Goal: Task Accomplishment & Management: Manage account settings

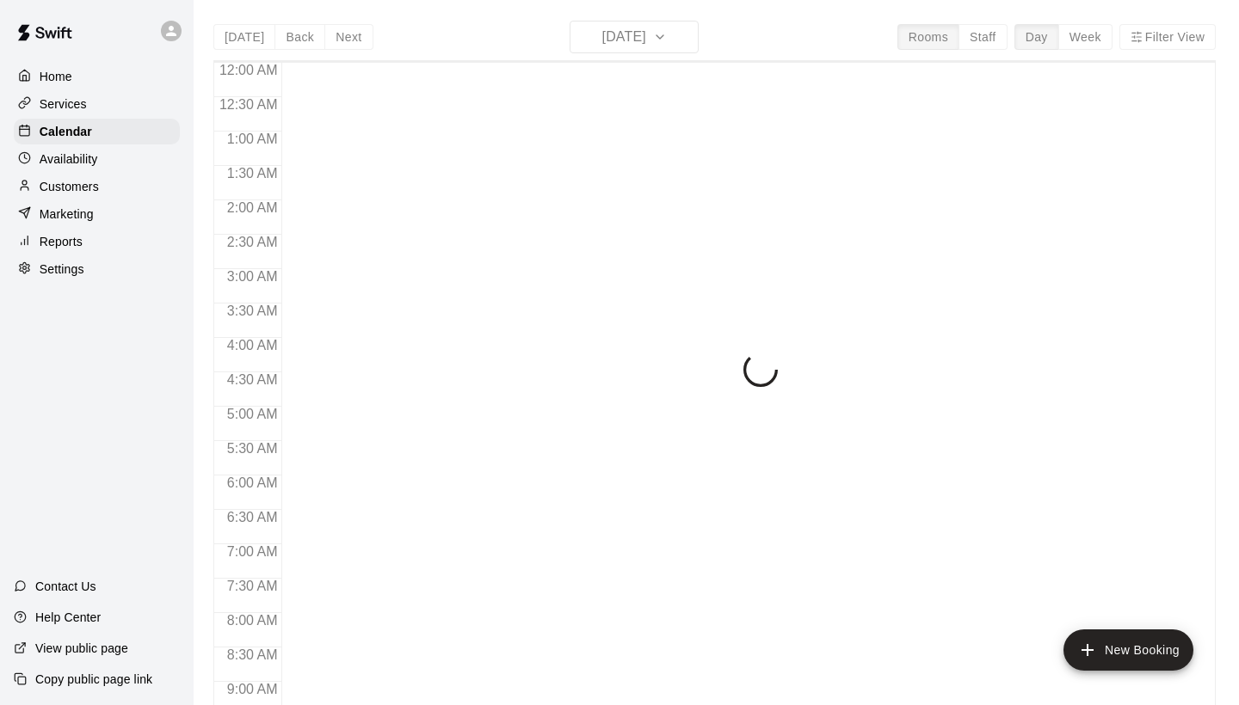
scroll to position [990, 0]
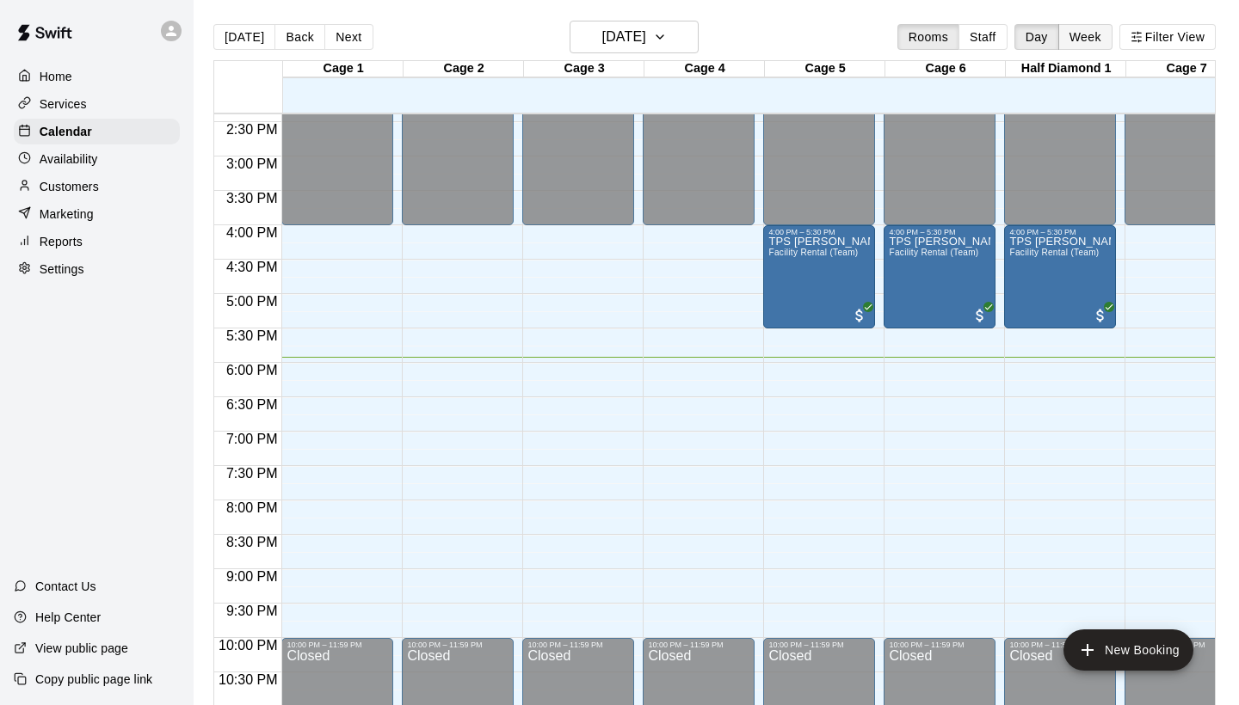
click at [1090, 35] on button "Week" at bounding box center [1085, 37] width 54 height 26
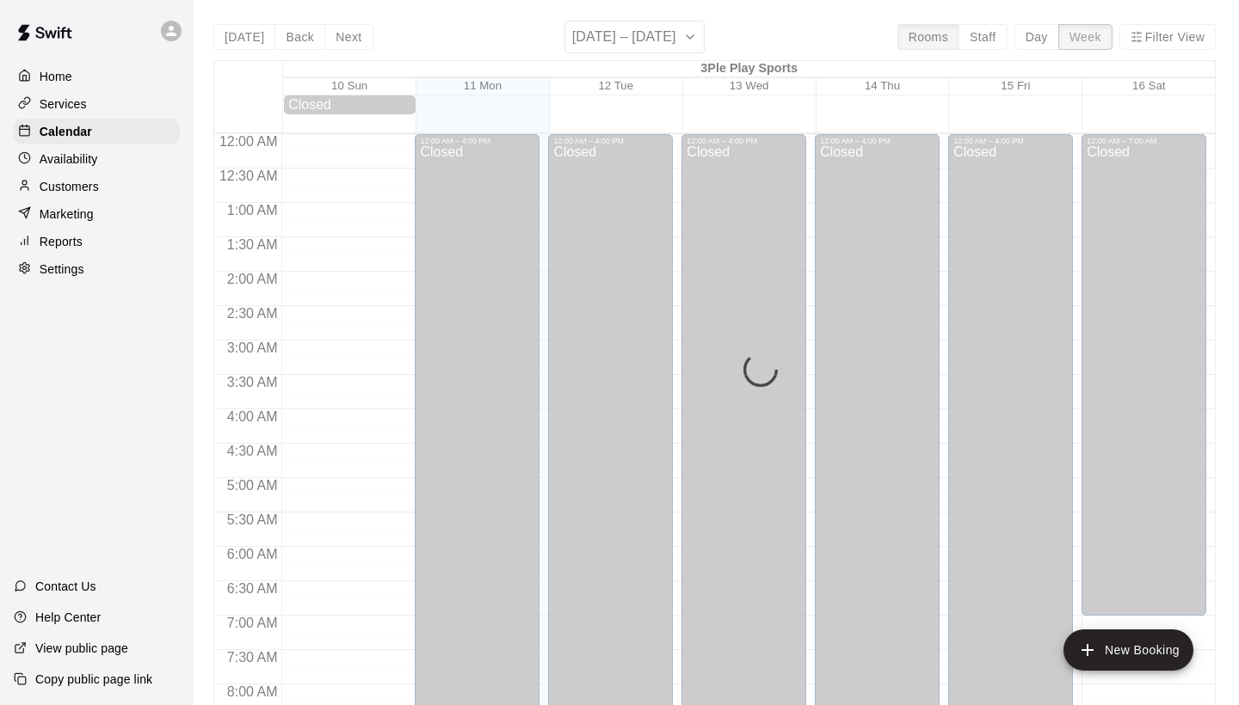
scroll to position [1059, 0]
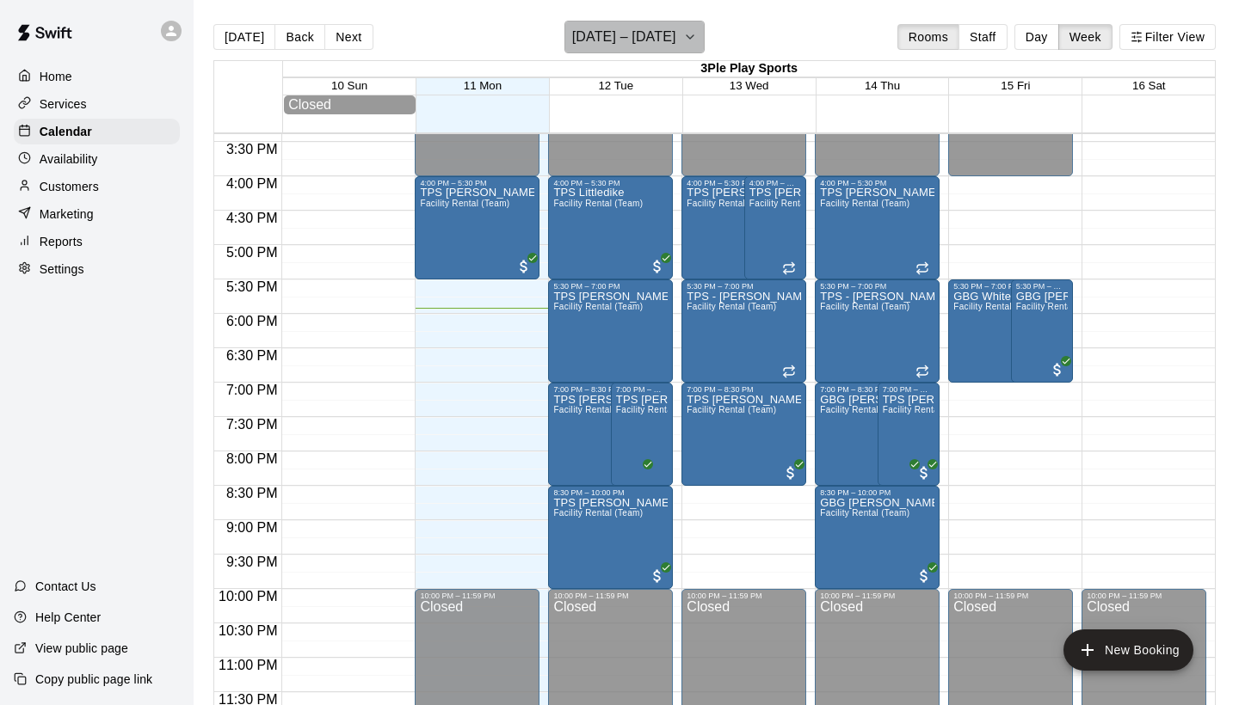
click at [686, 39] on icon "button" at bounding box center [690, 37] width 14 height 21
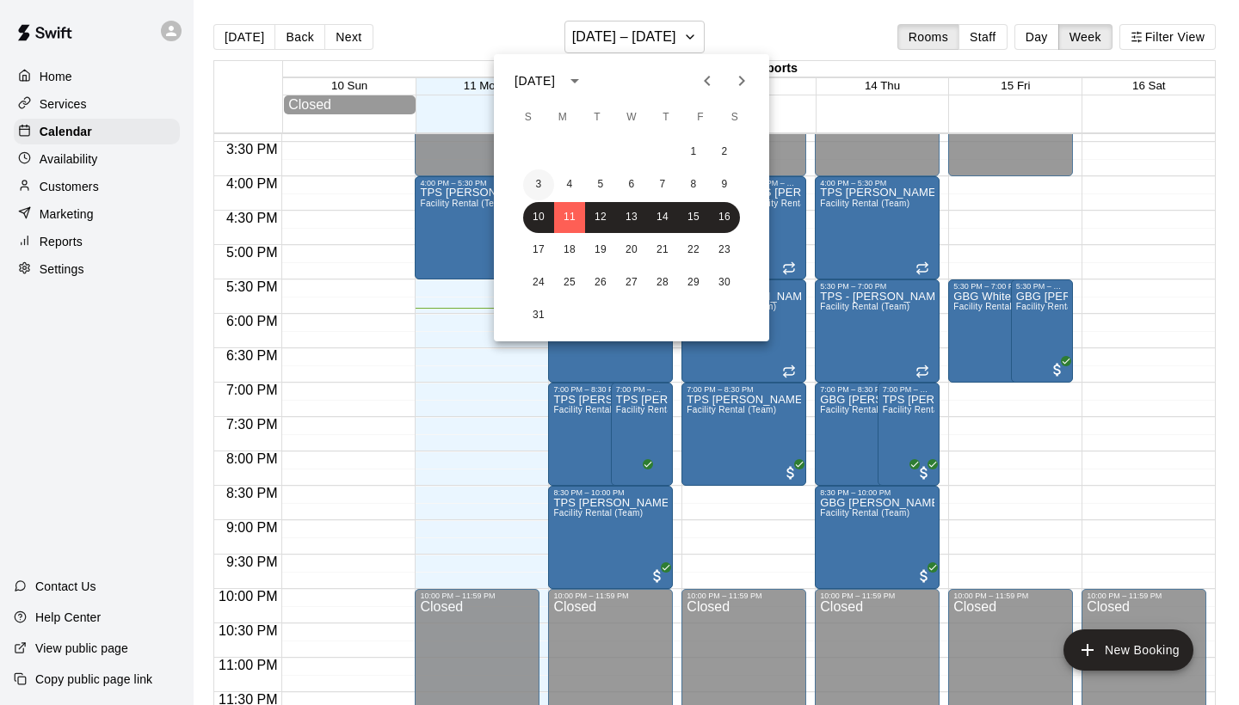
click at [537, 181] on button "3" at bounding box center [538, 184] width 31 height 31
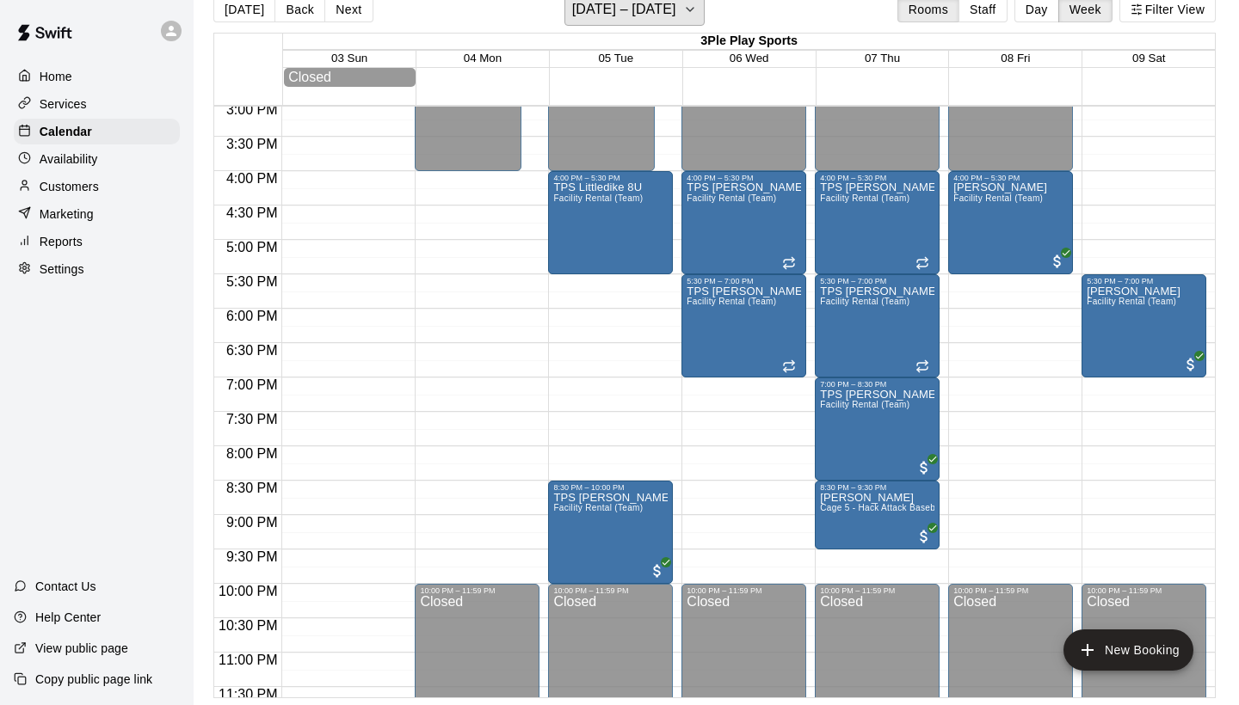
scroll to position [1039, 0]
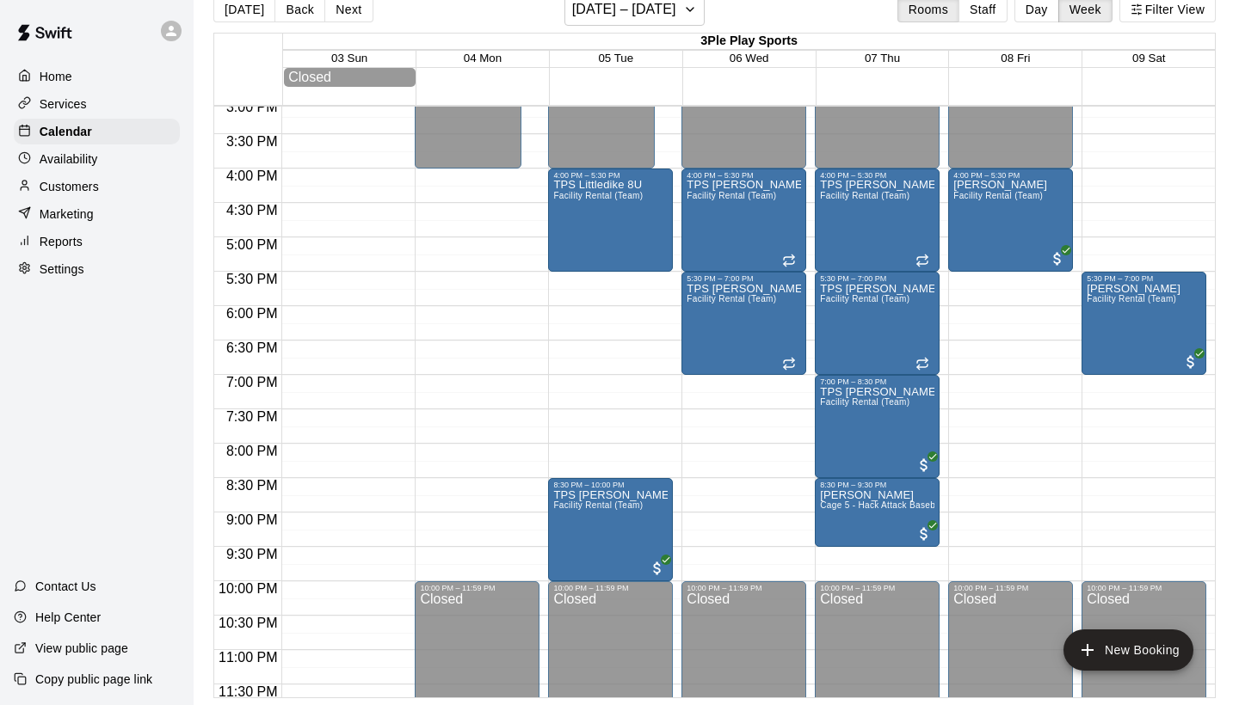
click at [78, 104] on p "Services" at bounding box center [63, 103] width 47 height 17
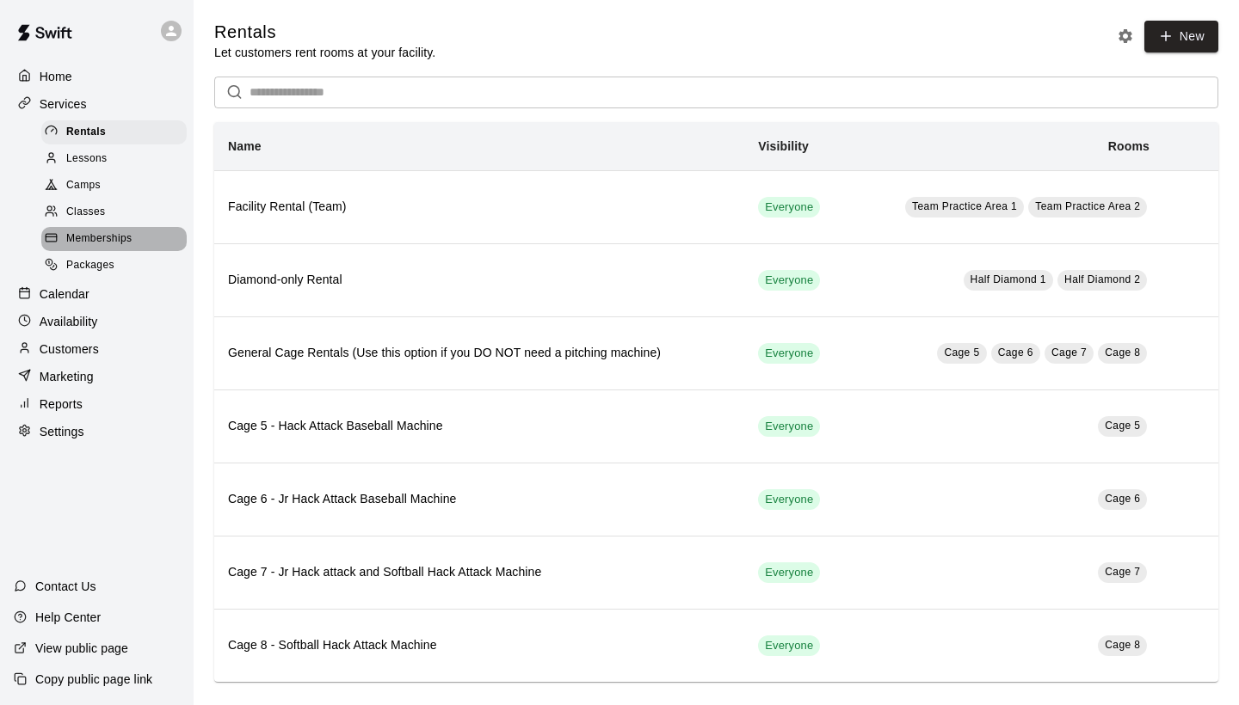
click at [107, 231] on span "Memberships" at bounding box center [98, 239] width 65 height 17
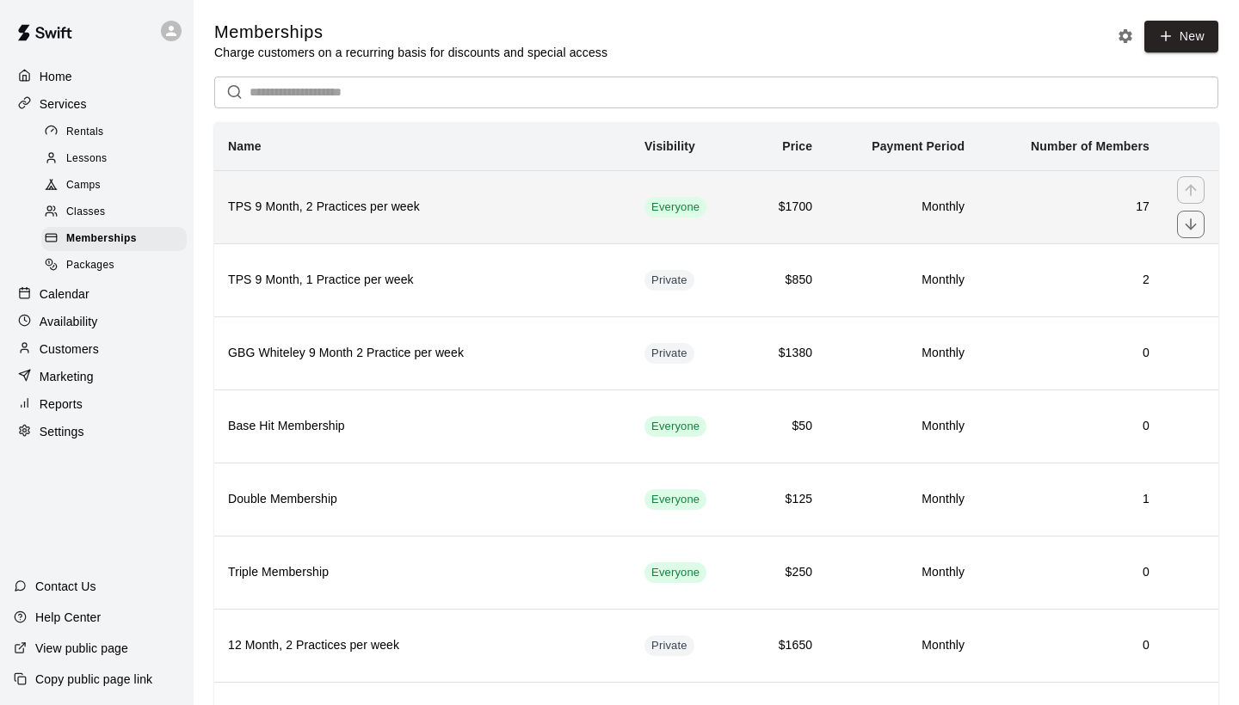
click at [516, 196] on th "TPS 9 Month, 2 Practices per week" at bounding box center [422, 206] width 416 height 73
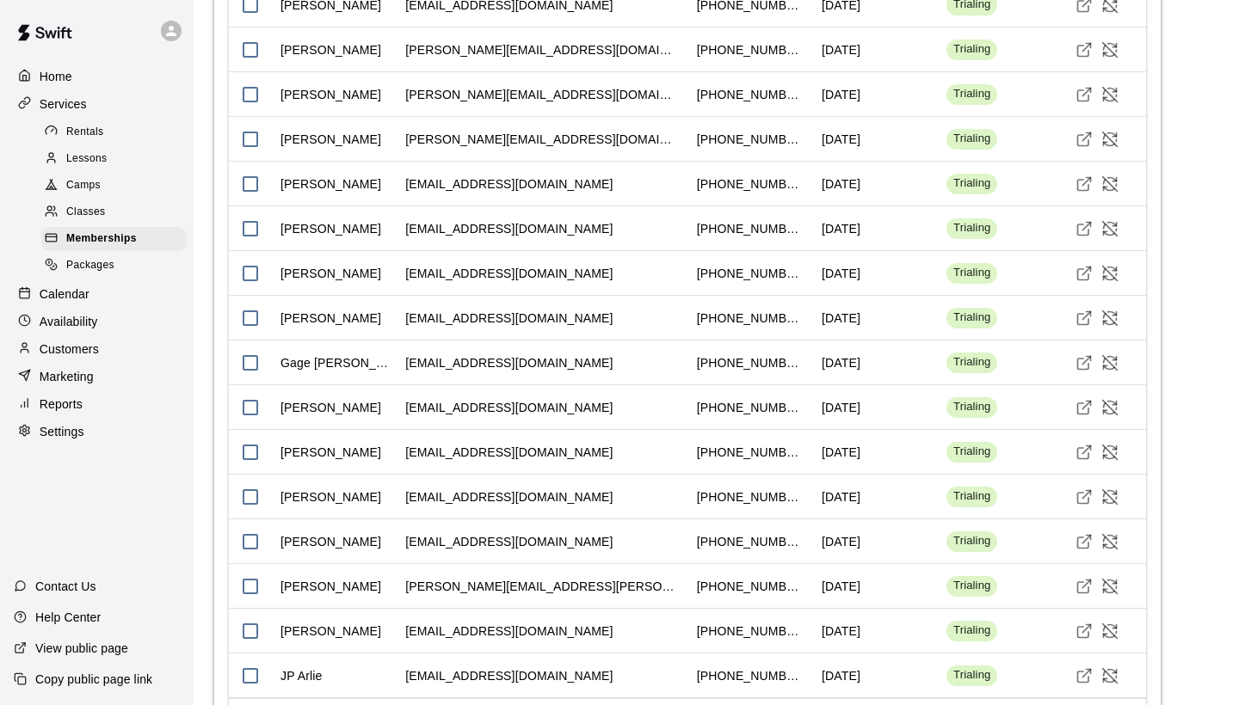
scroll to position [1505, 0]
click at [608, 187] on div "[EMAIL_ADDRESS][DOMAIN_NAME]" at bounding box center [543, 185] width 292 height 45
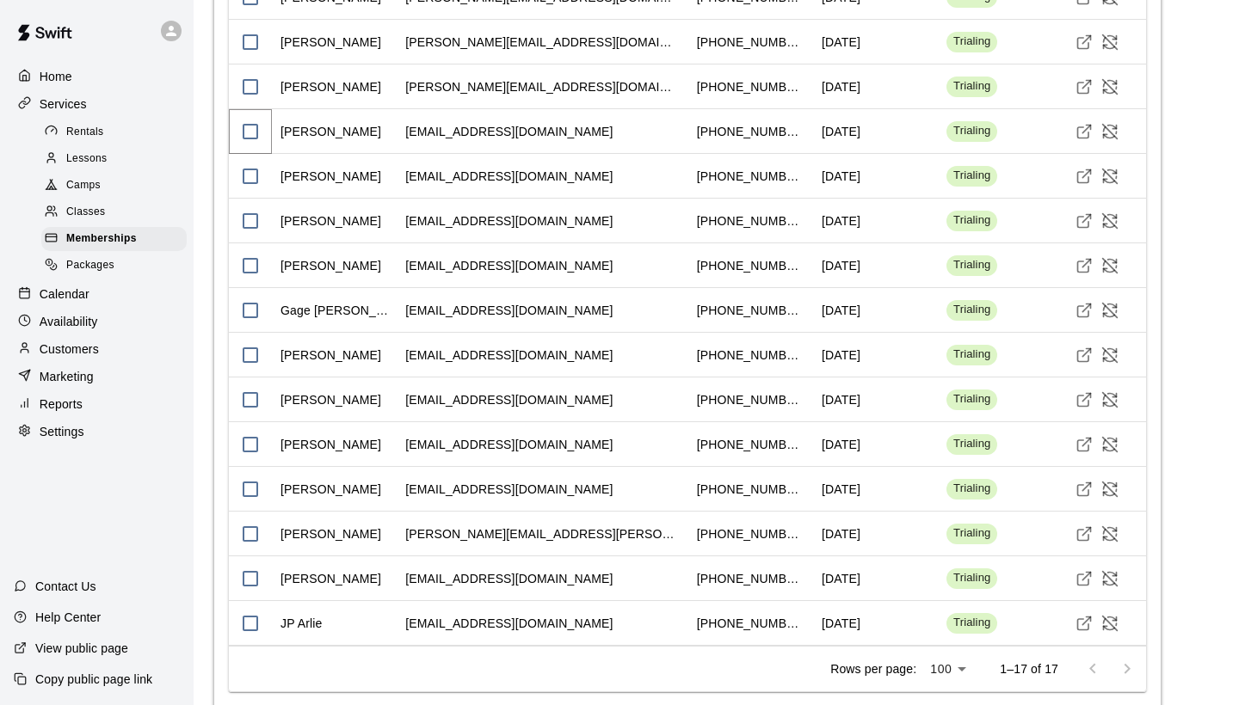
scroll to position [1567, 0]
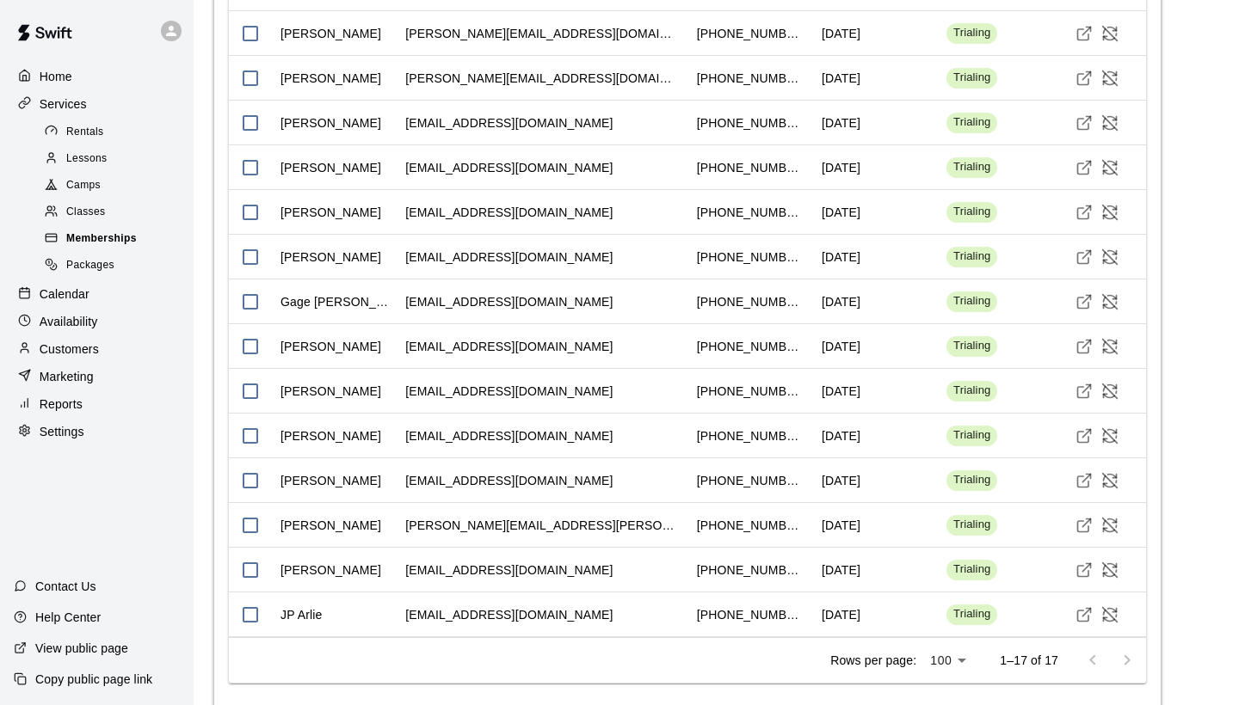
click at [112, 233] on span "Memberships" at bounding box center [101, 239] width 71 height 17
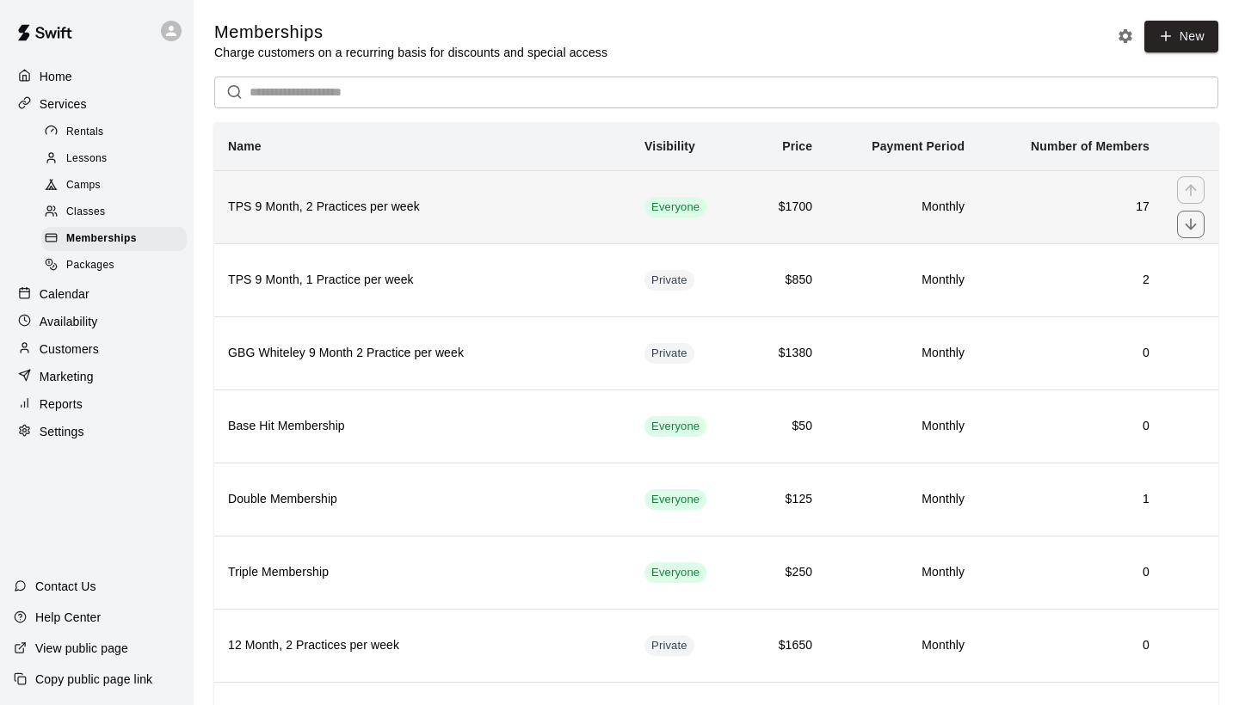
click at [486, 214] on h6 "TPS 9 Month, 2 Practices per week" at bounding box center [422, 207] width 389 height 19
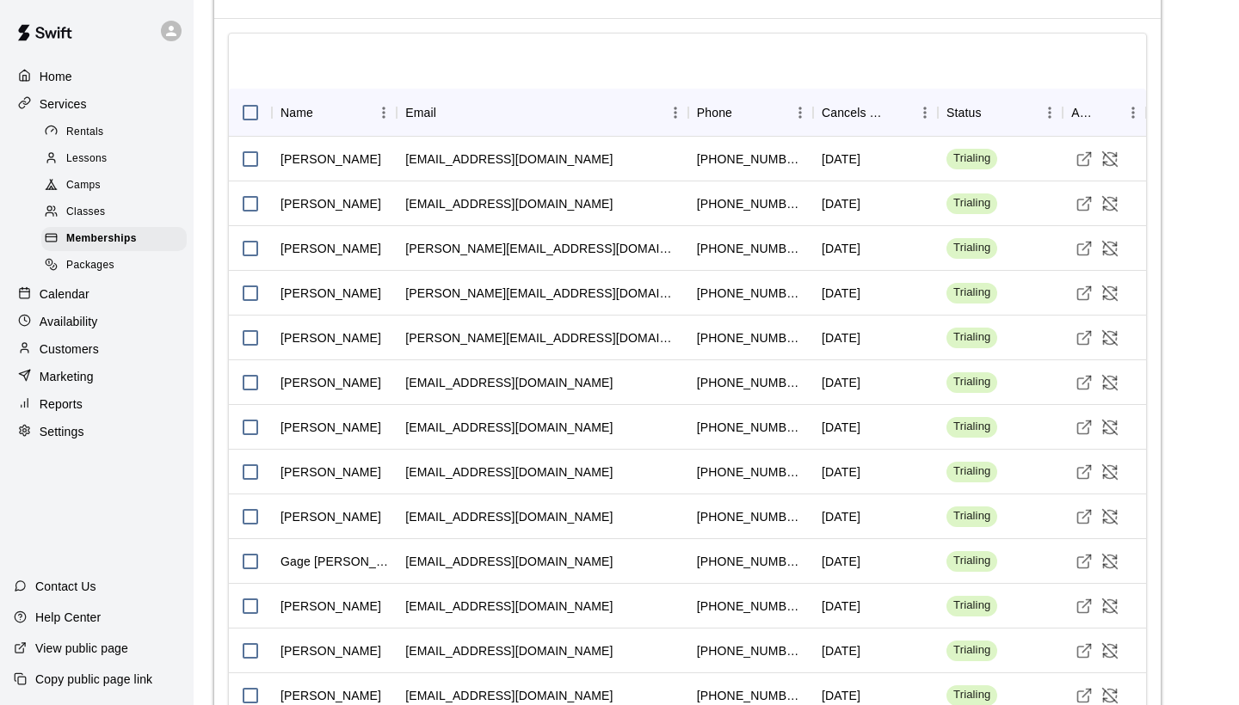
scroll to position [1309, 0]
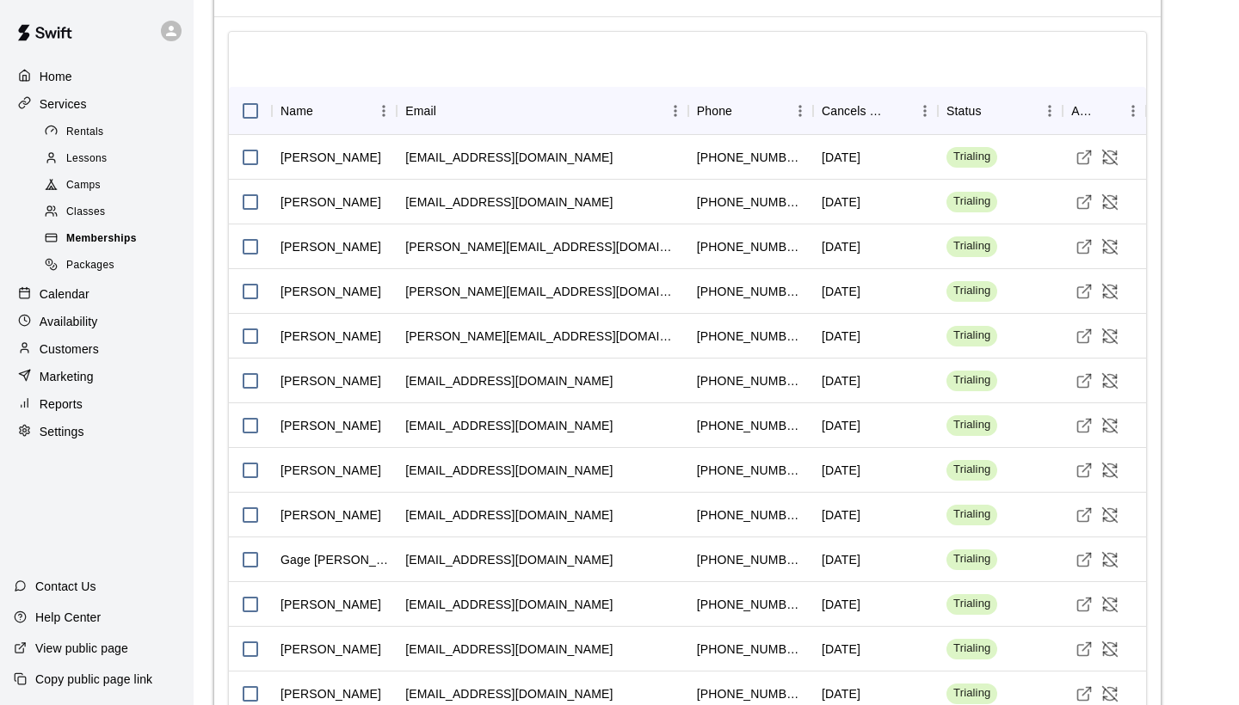
click at [122, 237] on span "Memberships" at bounding box center [101, 239] width 71 height 17
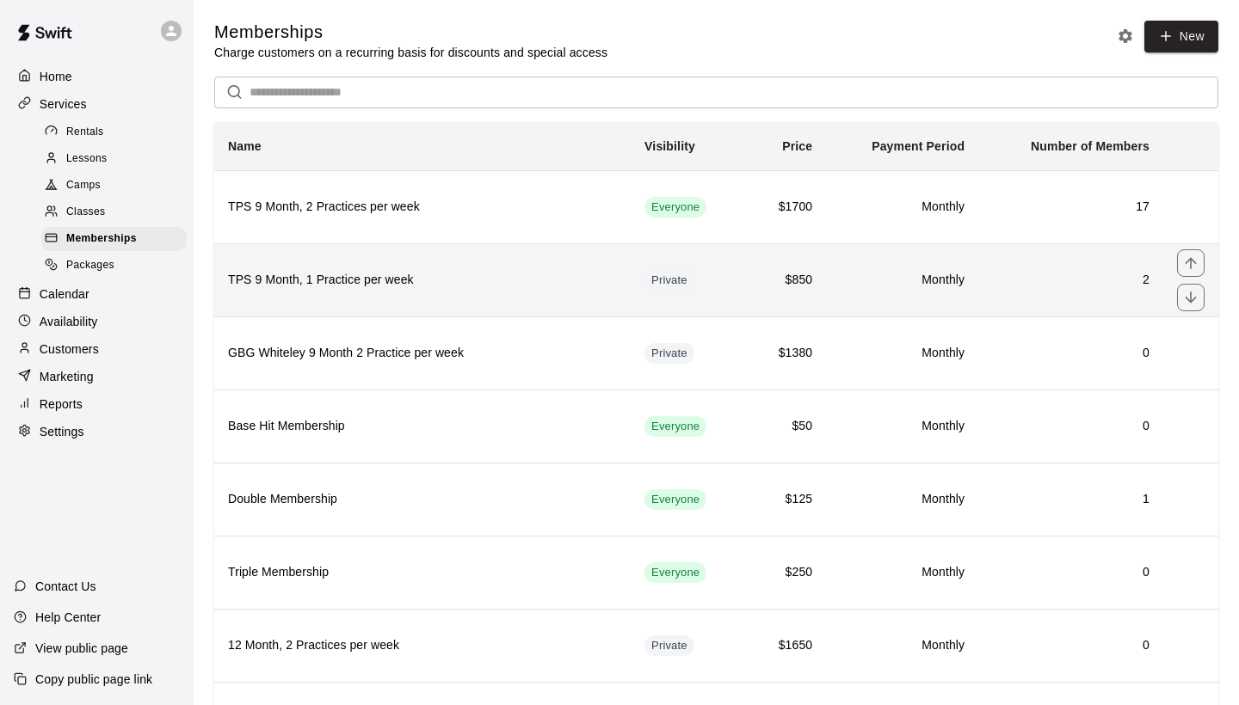
click at [511, 274] on h6 "TPS 9 Month, 1 Practice per week" at bounding box center [422, 280] width 389 height 19
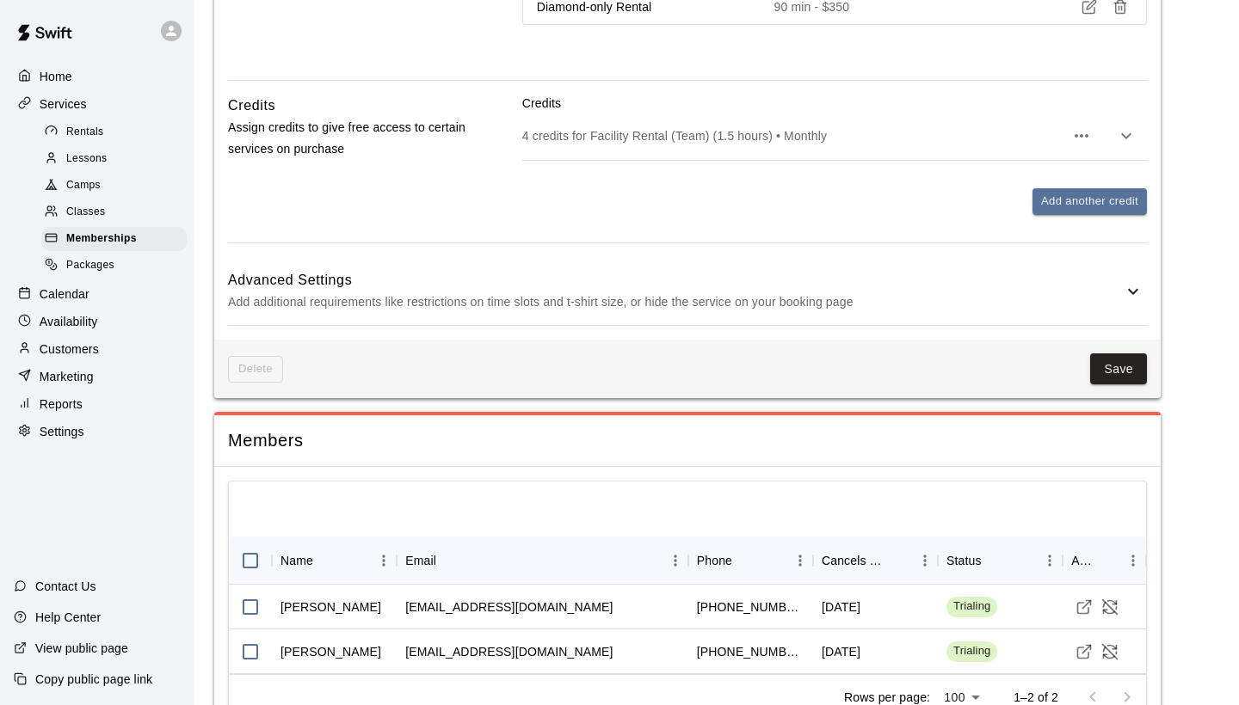
scroll to position [818, 0]
click at [77, 286] on p "Calendar" at bounding box center [65, 294] width 50 height 17
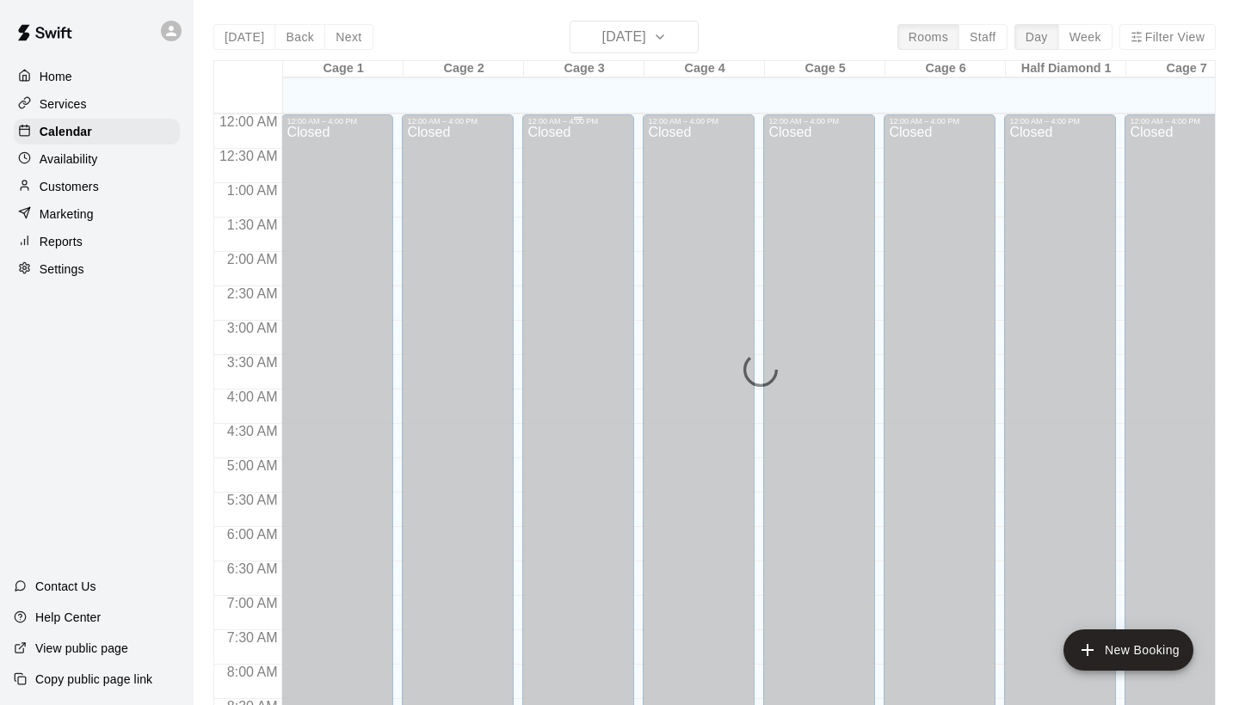
scroll to position [990, 0]
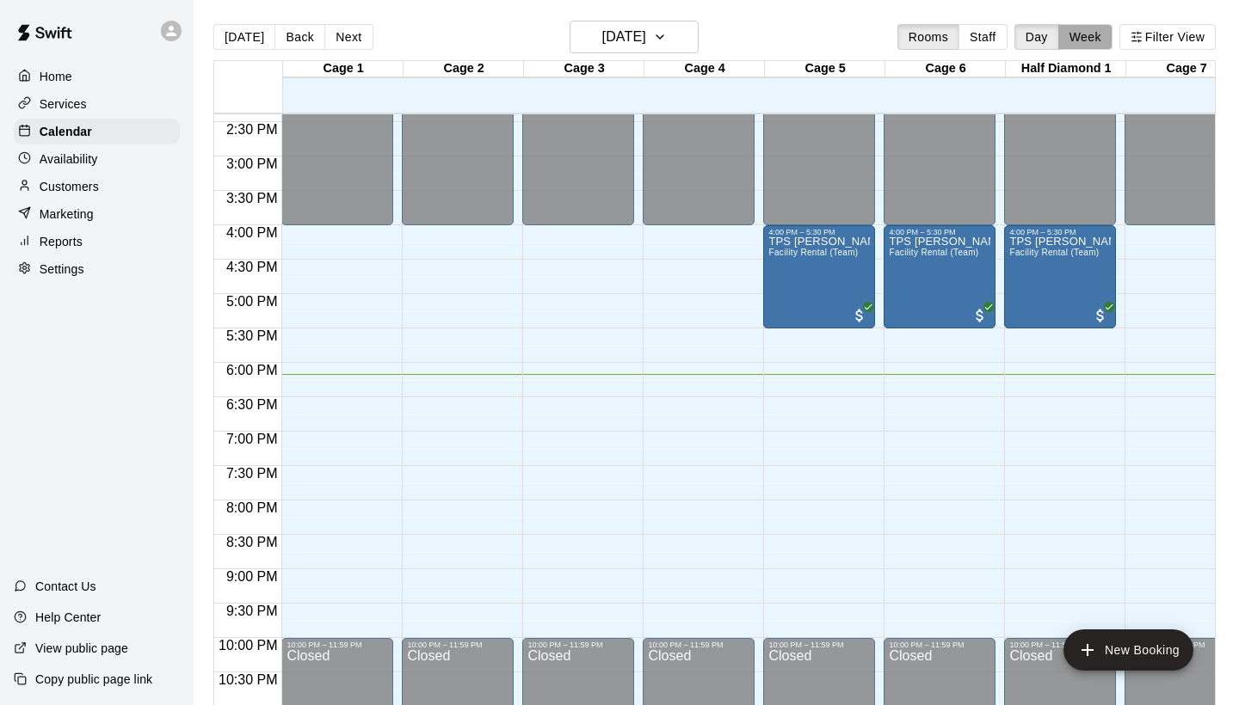
click at [1087, 32] on button "Week" at bounding box center [1085, 37] width 54 height 26
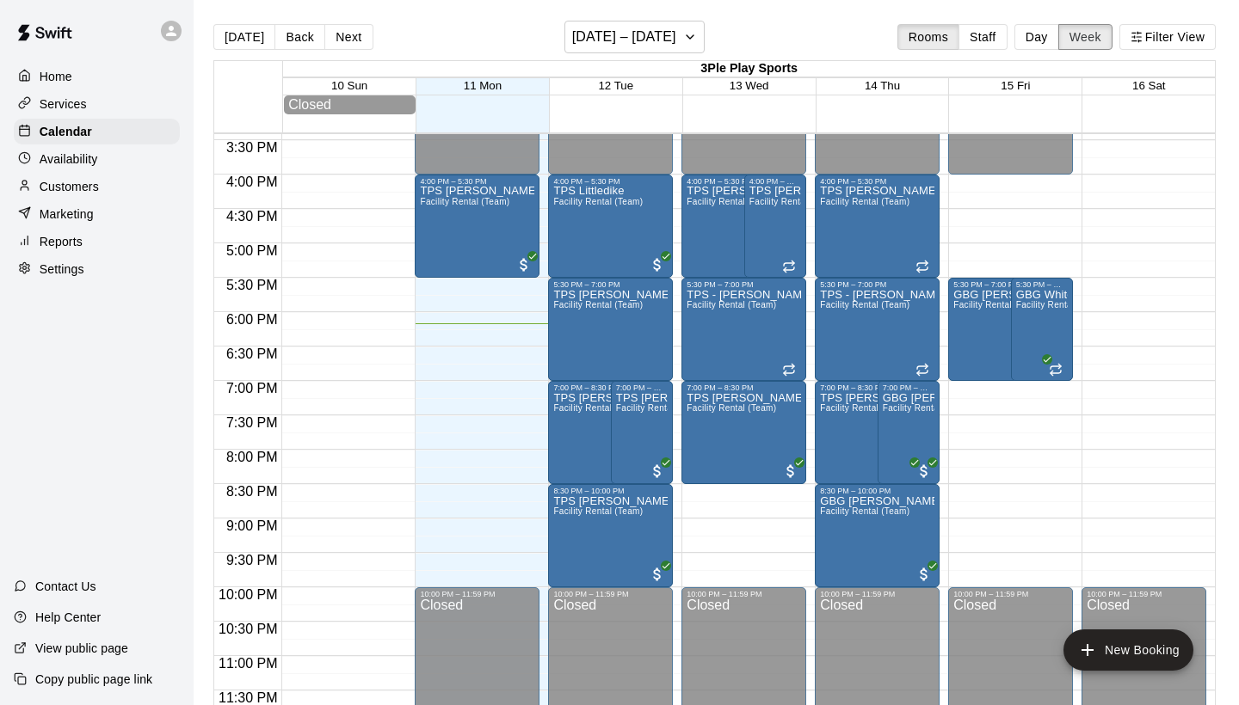
scroll to position [1062, 0]
click at [684, 42] on icon "button" at bounding box center [690, 37] width 14 height 21
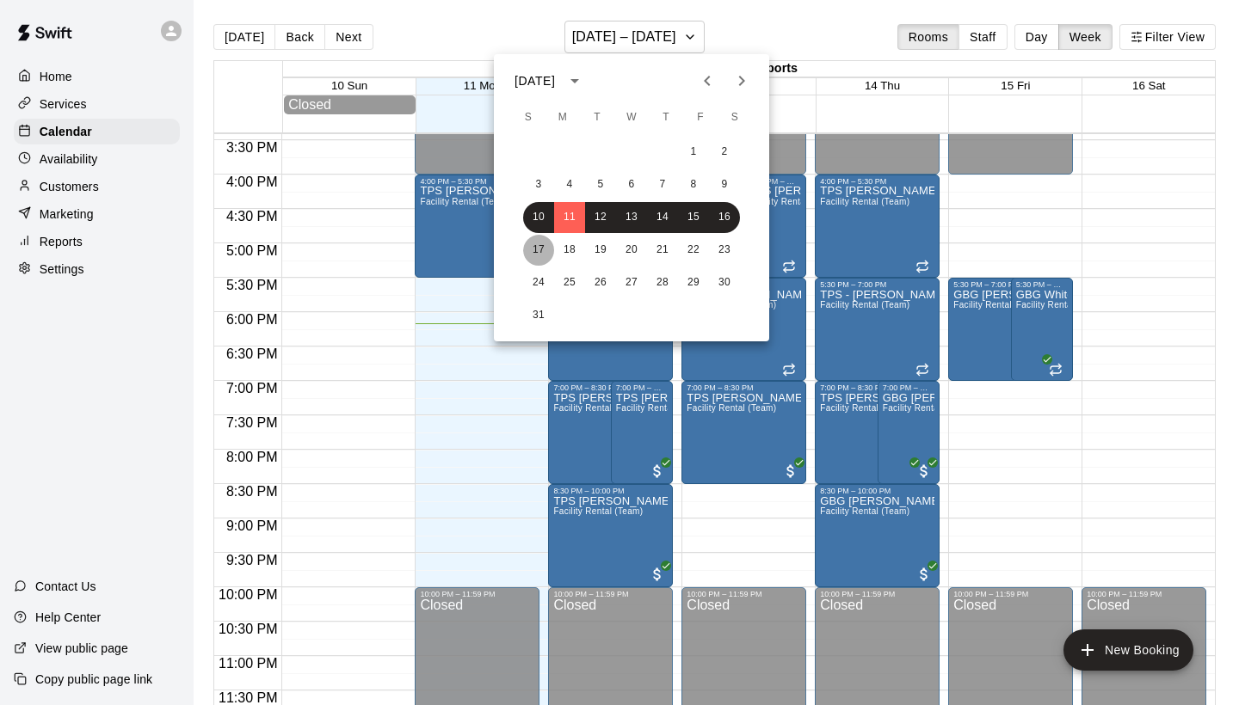
click at [542, 251] on button "17" at bounding box center [538, 250] width 31 height 31
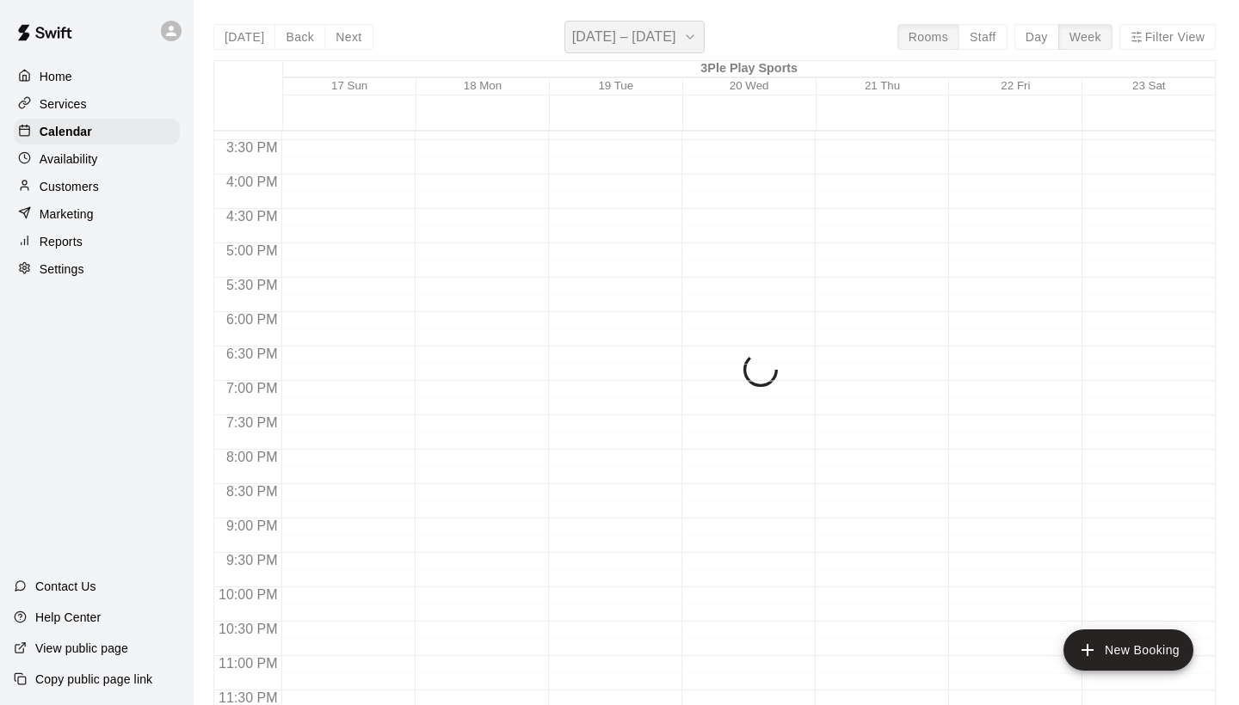
scroll to position [1059, 0]
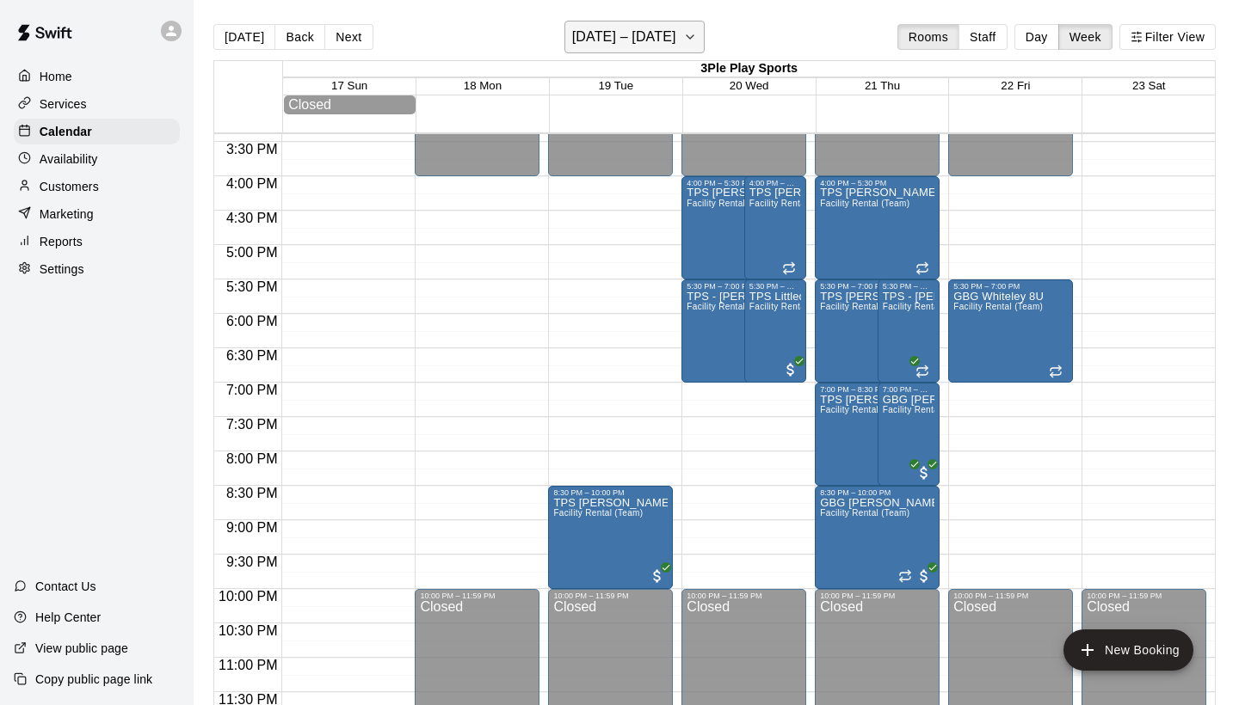
click at [683, 43] on icon "button" at bounding box center [690, 37] width 14 height 21
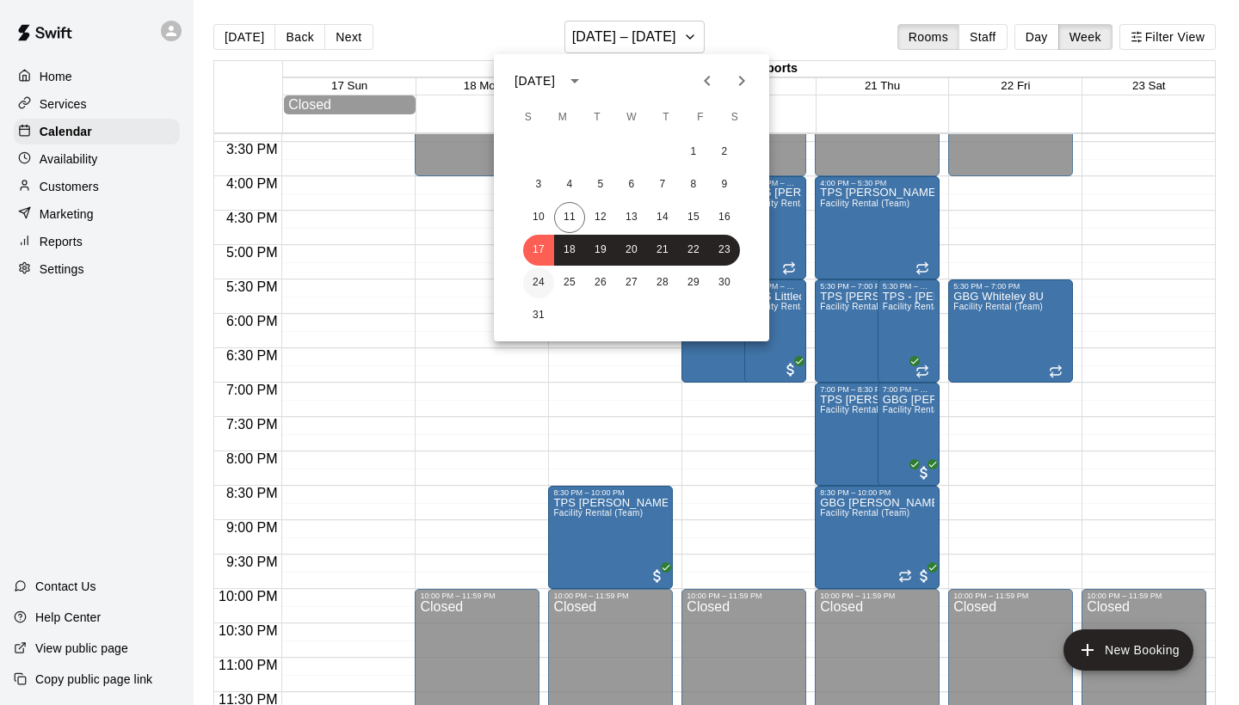
click at [540, 280] on button "24" at bounding box center [538, 283] width 31 height 31
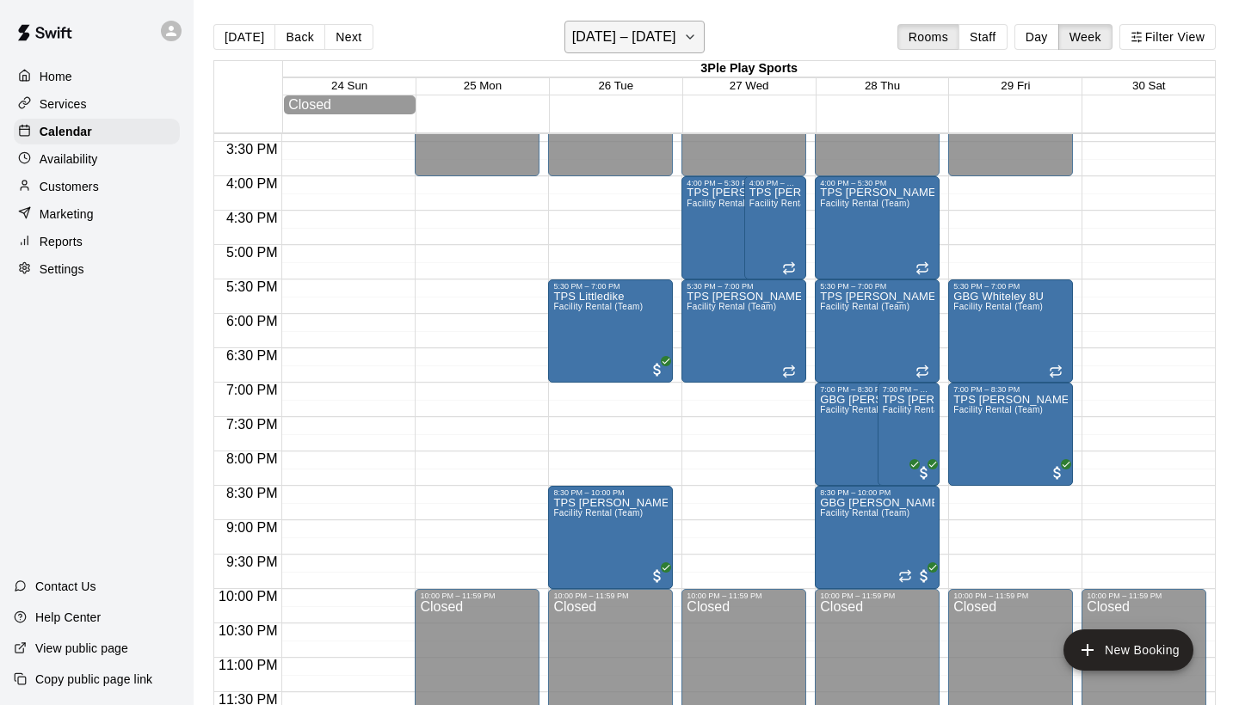
click at [684, 39] on icon "button" at bounding box center [690, 37] width 14 height 21
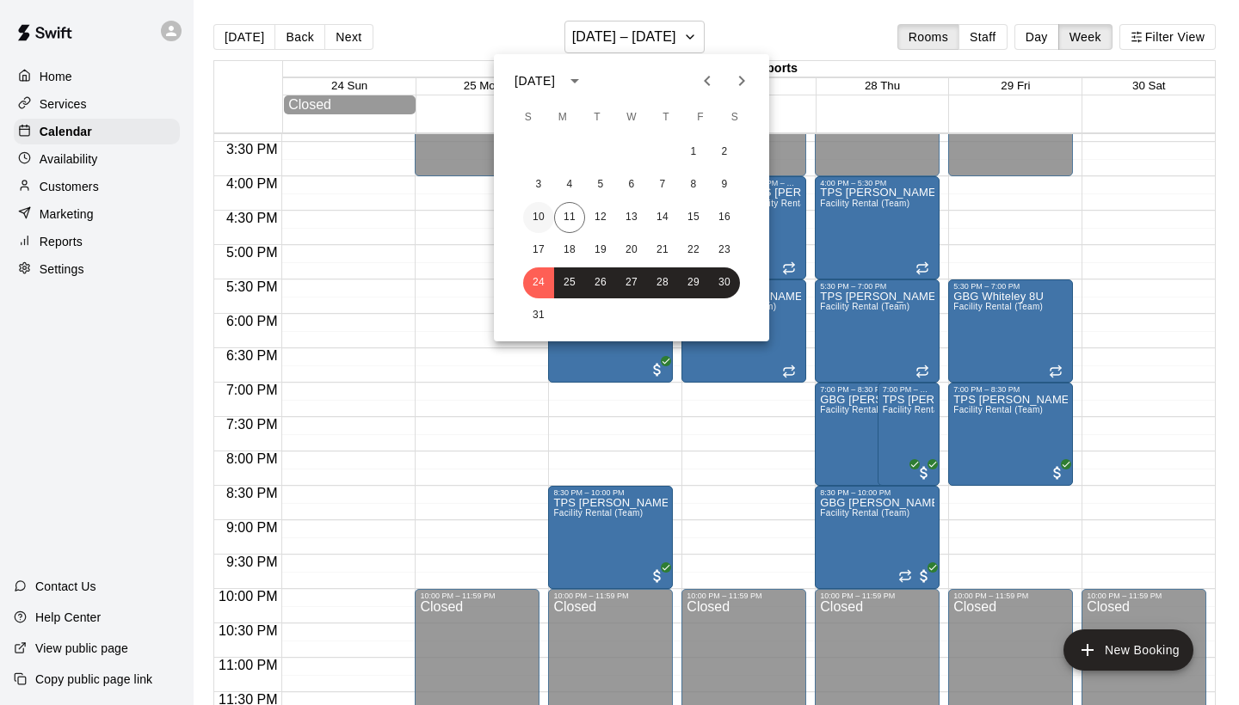
click at [544, 216] on button "10" at bounding box center [538, 217] width 31 height 31
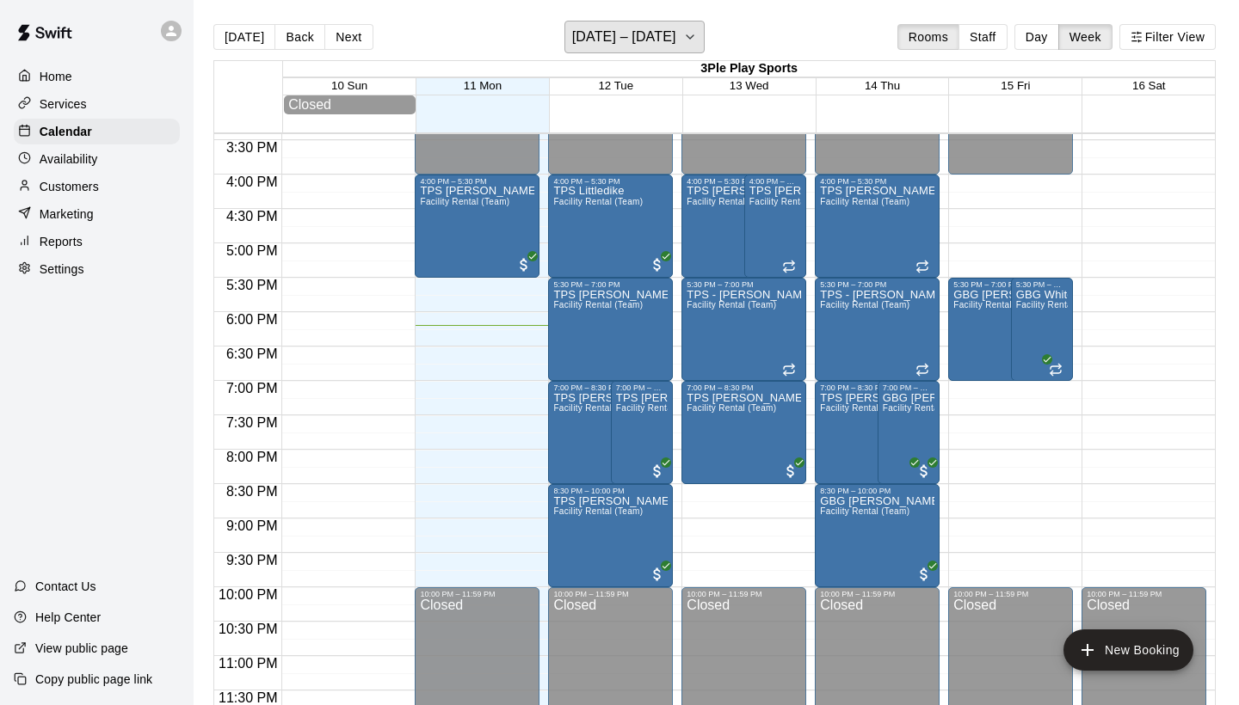
scroll to position [1062, 0]
click at [77, 184] on p "Customers" at bounding box center [69, 186] width 59 height 17
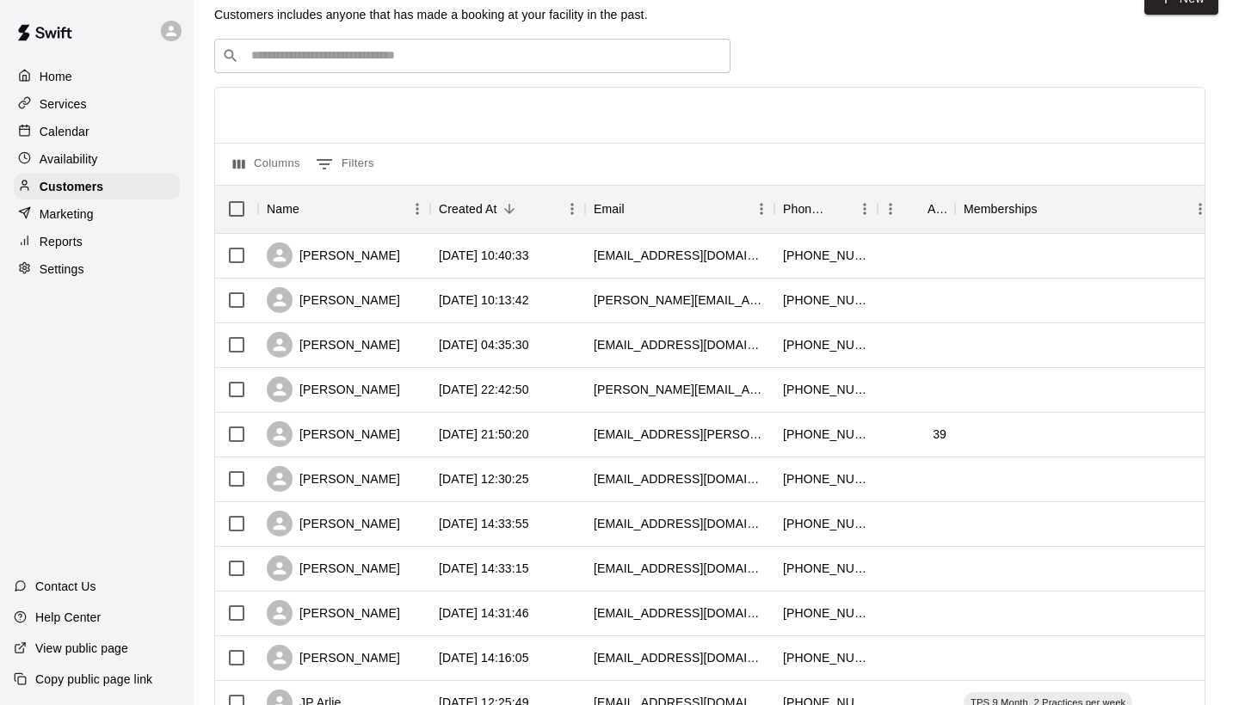
scroll to position [42, 0]
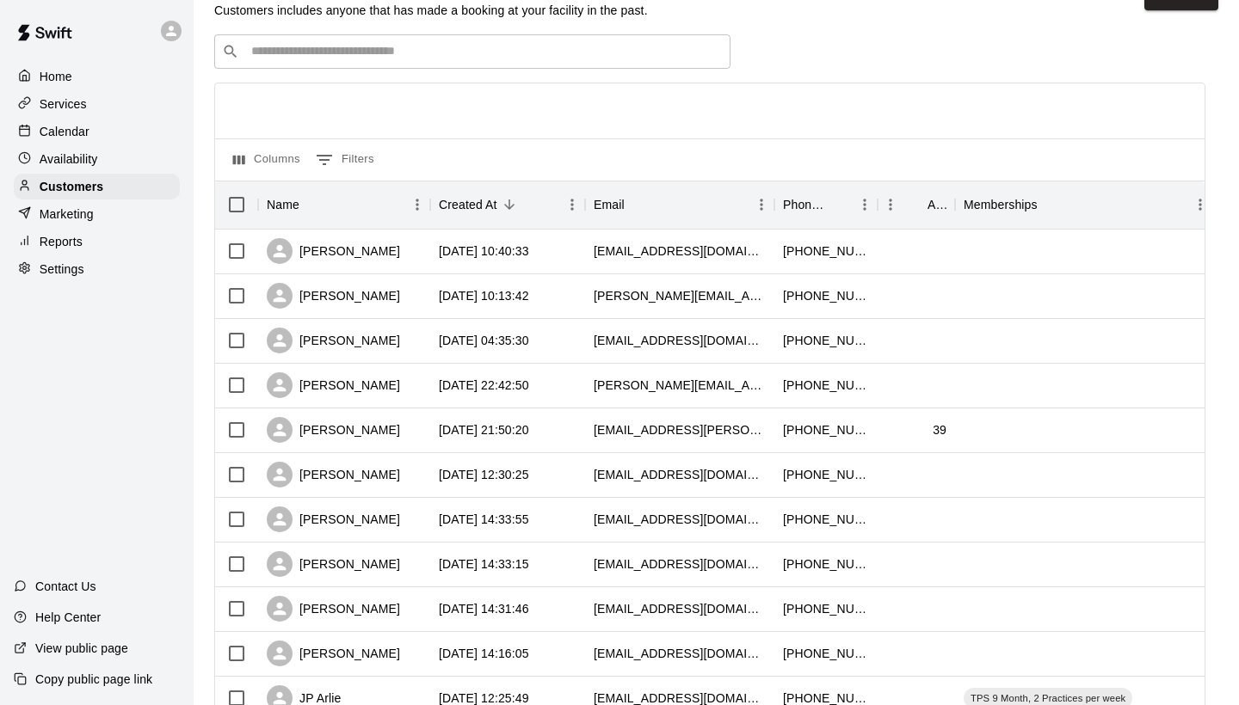
click at [79, 136] on p "Calendar" at bounding box center [65, 131] width 50 height 17
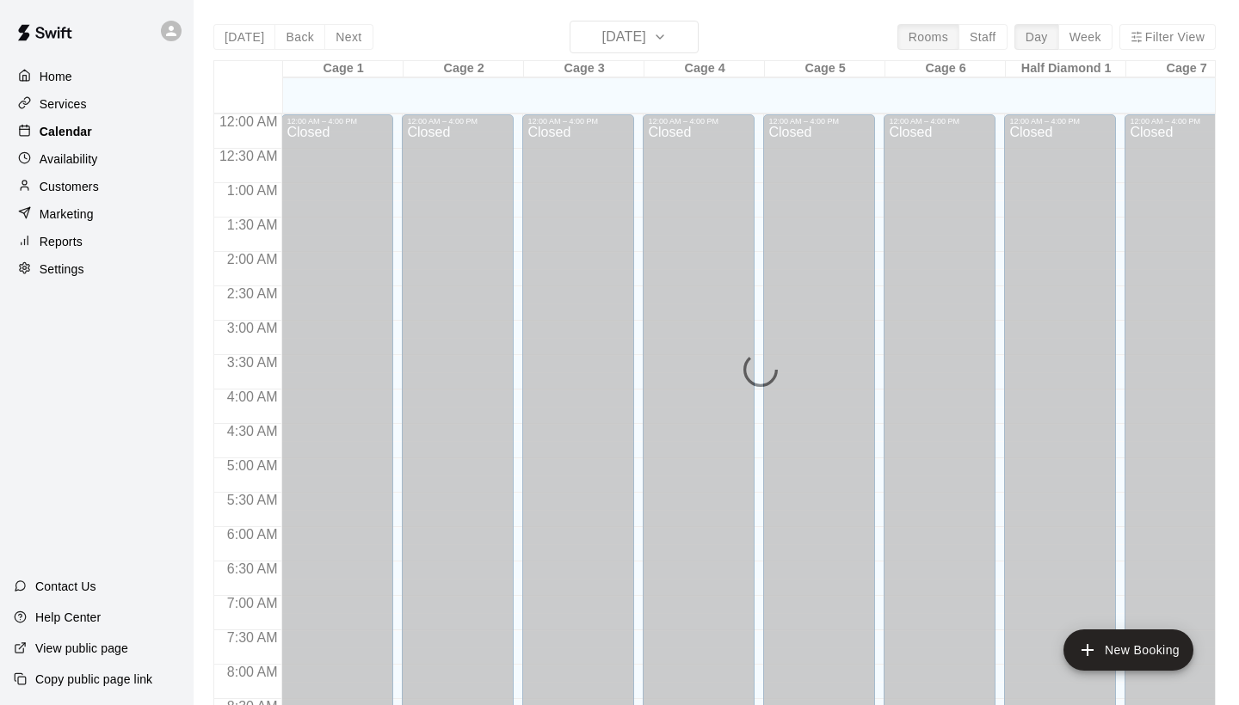
scroll to position [990, 0]
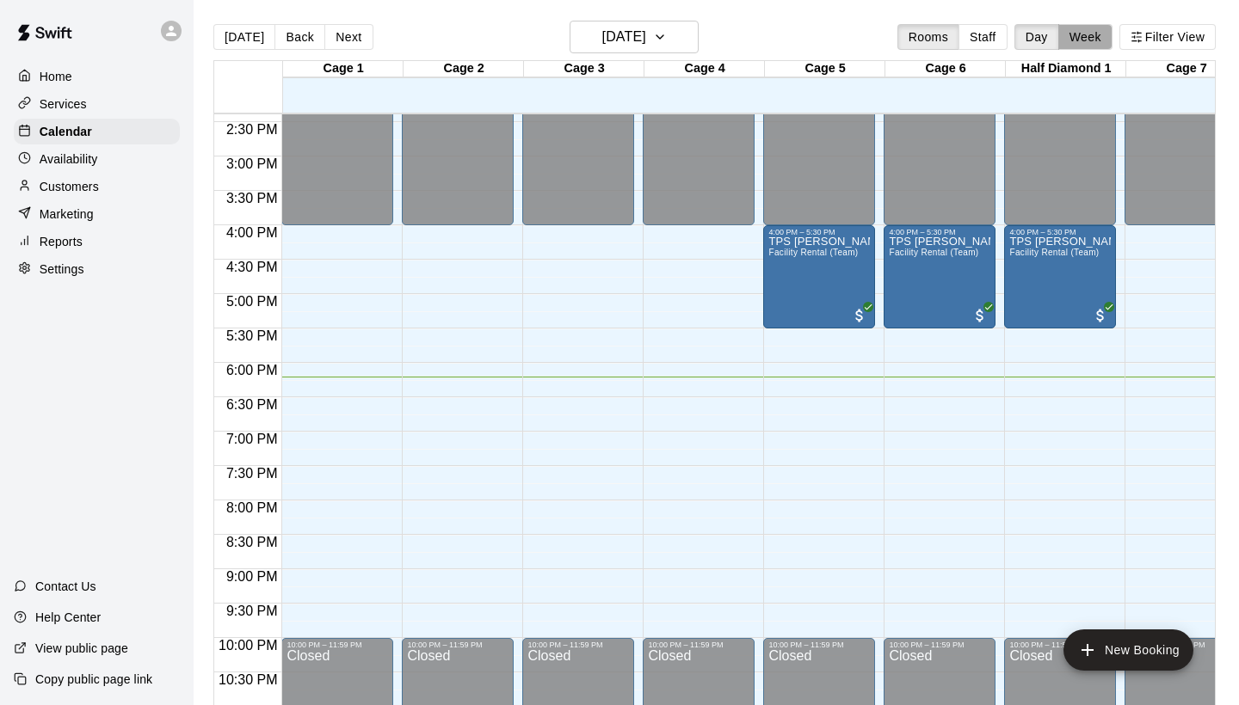
click at [1086, 39] on button "Week" at bounding box center [1085, 37] width 54 height 26
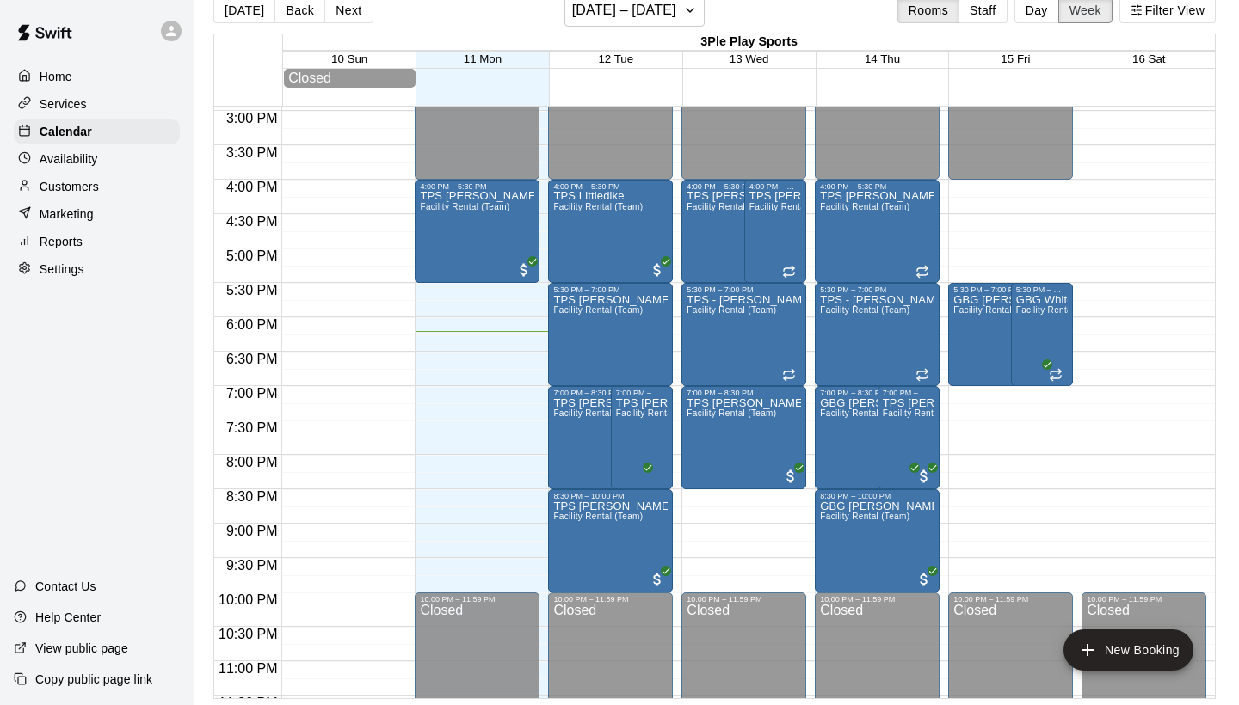
scroll to position [1031, 0]
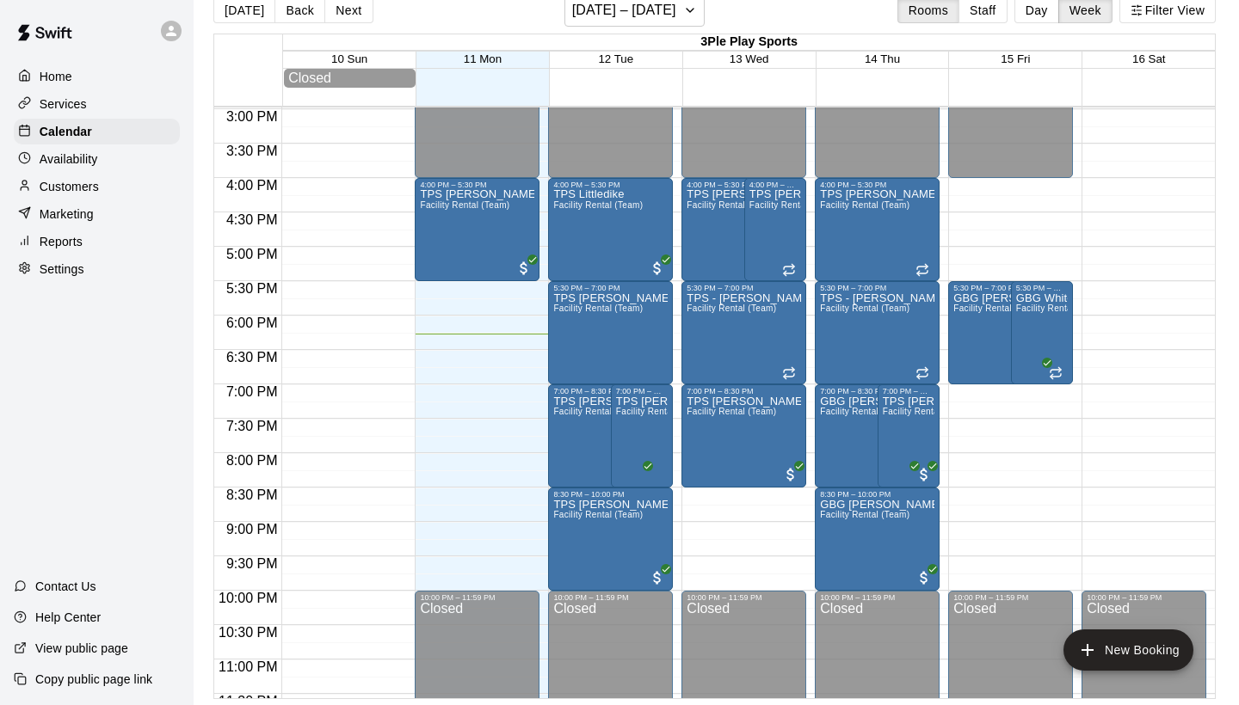
click at [94, 104] on div "Services" at bounding box center [97, 104] width 166 height 26
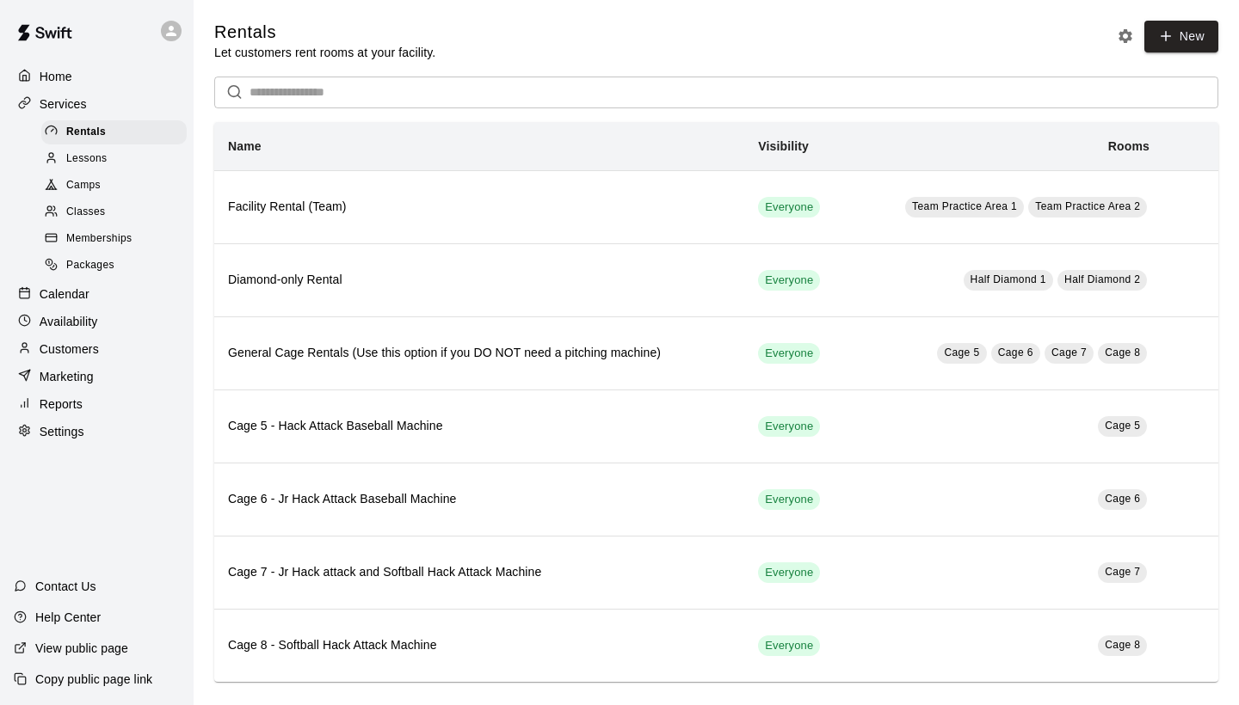
click at [120, 237] on span "Memberships" at bounding box center [98, 239] width 65 height 17
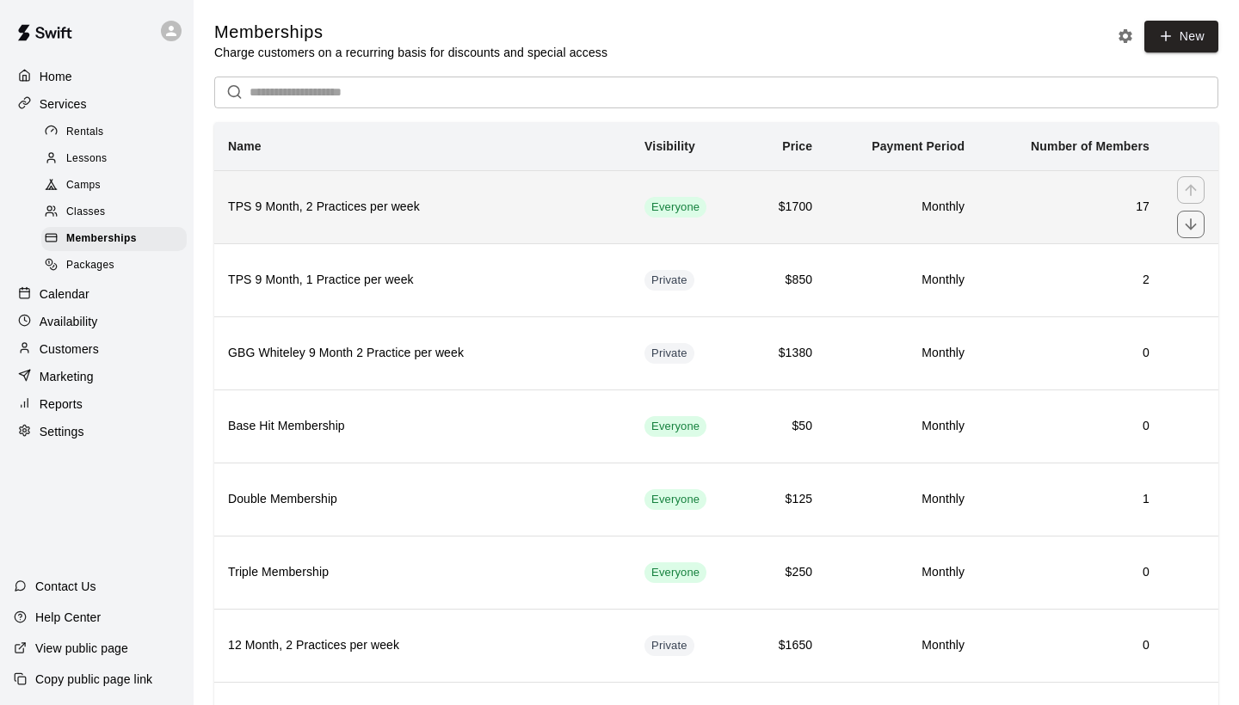
click at [487, 202] on h6 "TPS 9 Month, 2 Practices per week" at bounding box center [422, 207] width 389 height 19
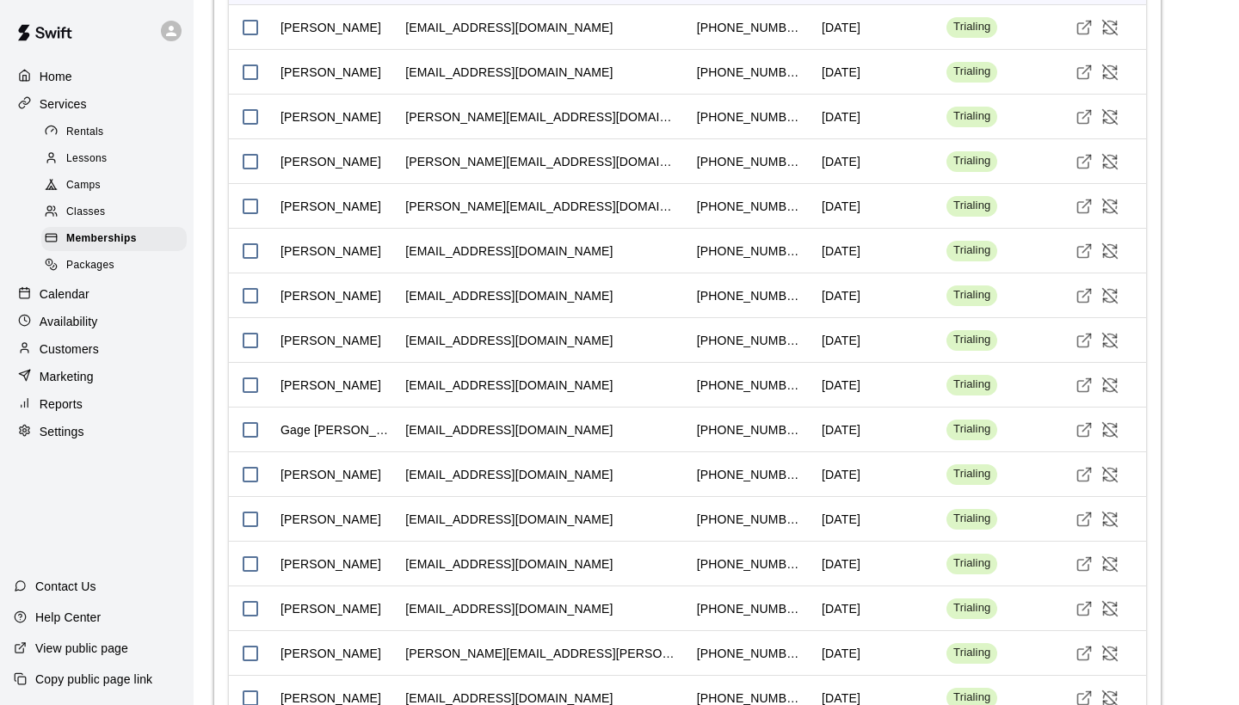
scroll to position [1441, 0]
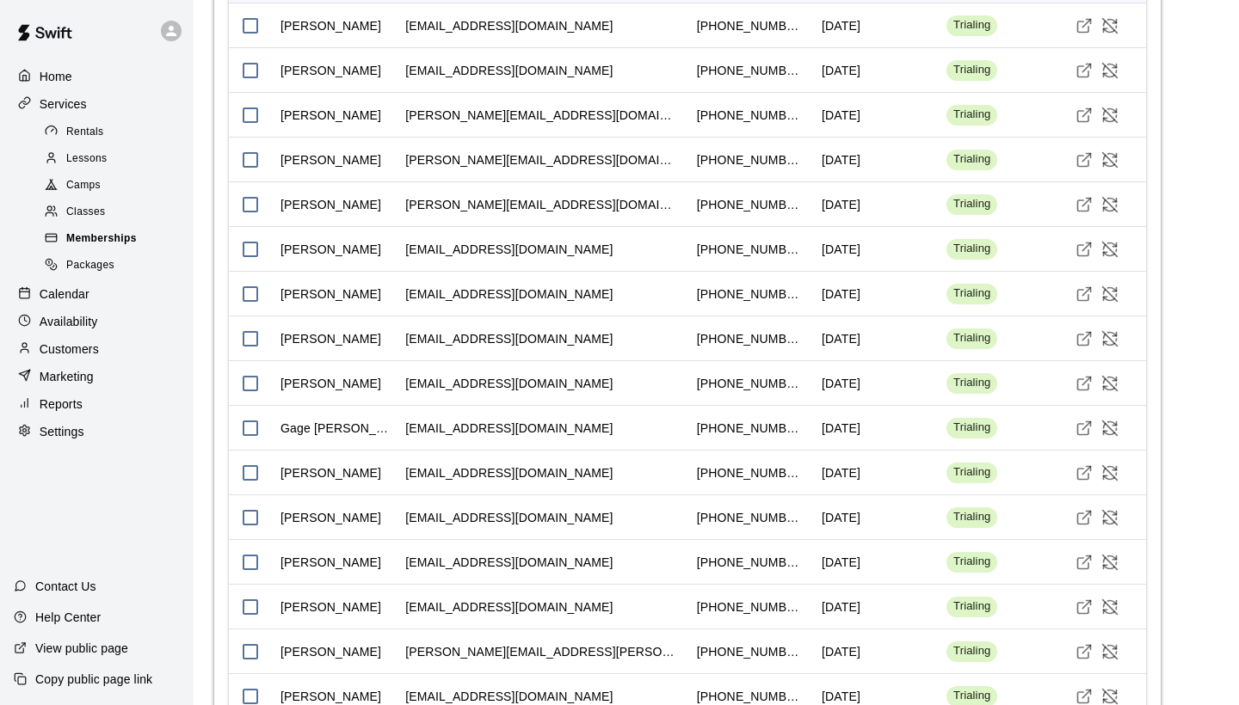
click at [145, 234] on div "Memberships" at bounding box center [113, 239] width 145 height 24
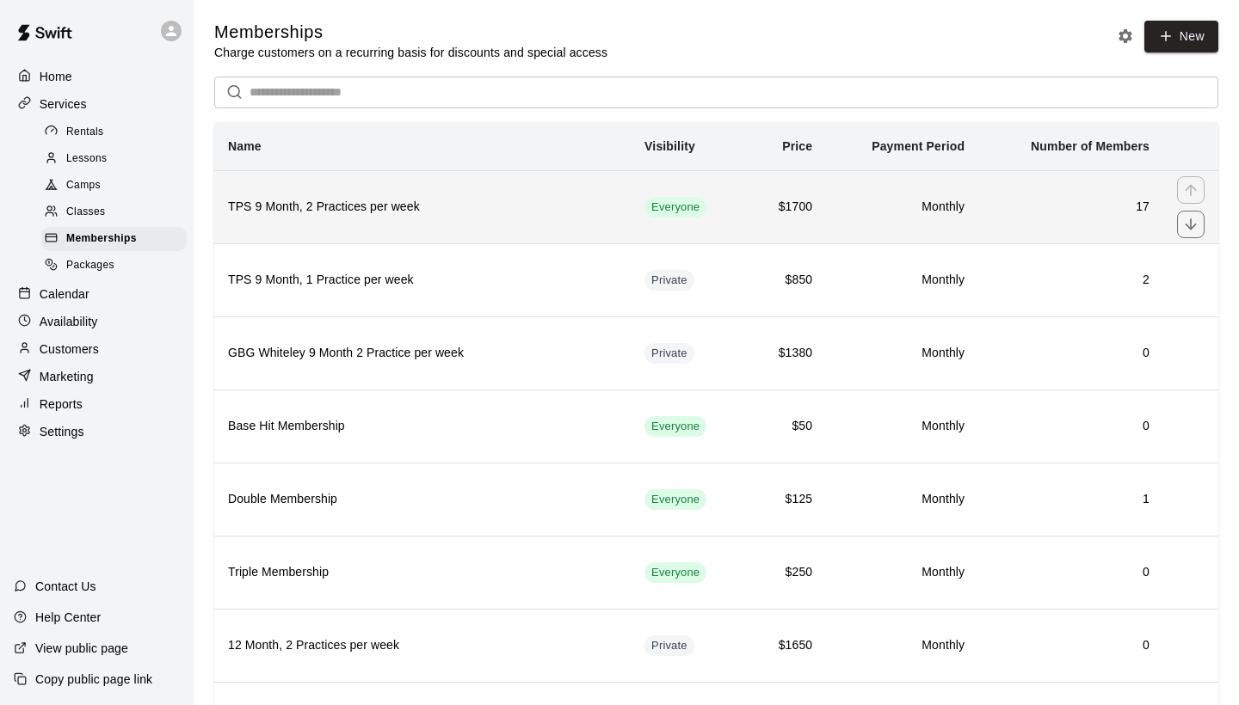
click at [517, 211] on h6 "TPS 9 Month, 2 Practices per week" at bounding box center [422, 207] width 389 height 19
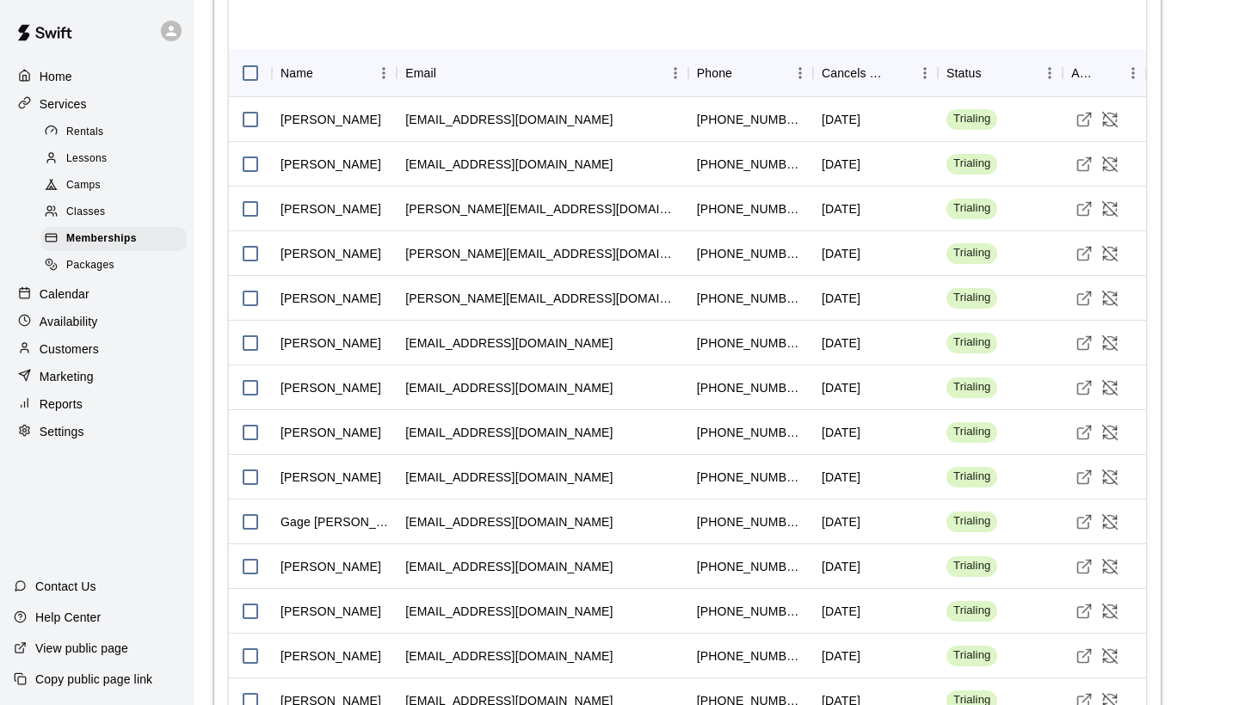
scroll to position [1340, 0]
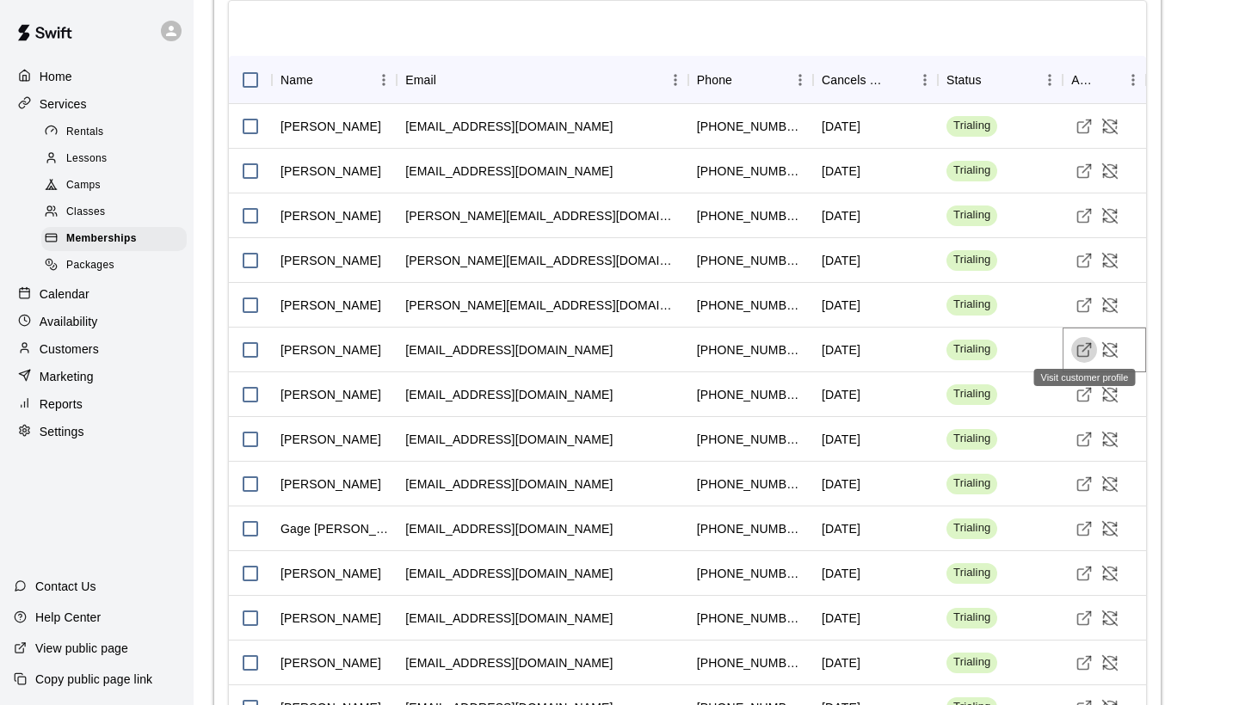
click at [1085, 347] on icon "Visit customer profile" at bounding box center [1083, 350] width 17 height 17
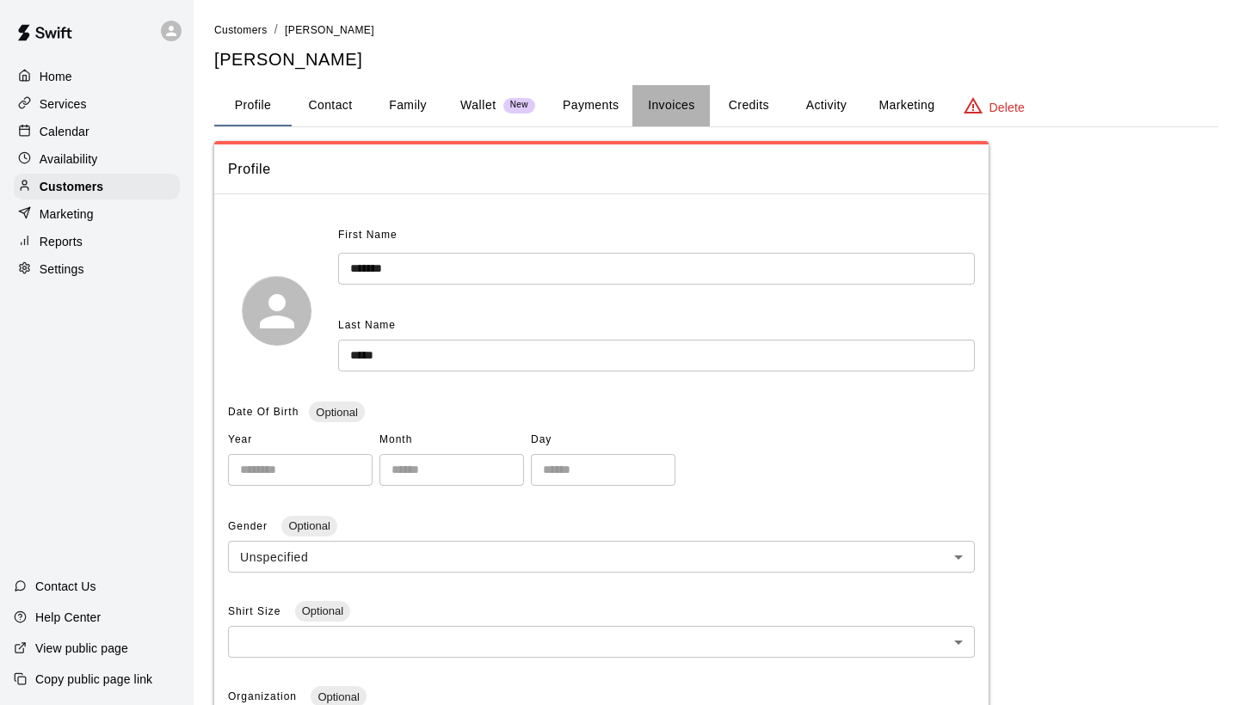
click at [668, 107] on button "Invoices" at bounding box center [670, 105] width 77 height 41
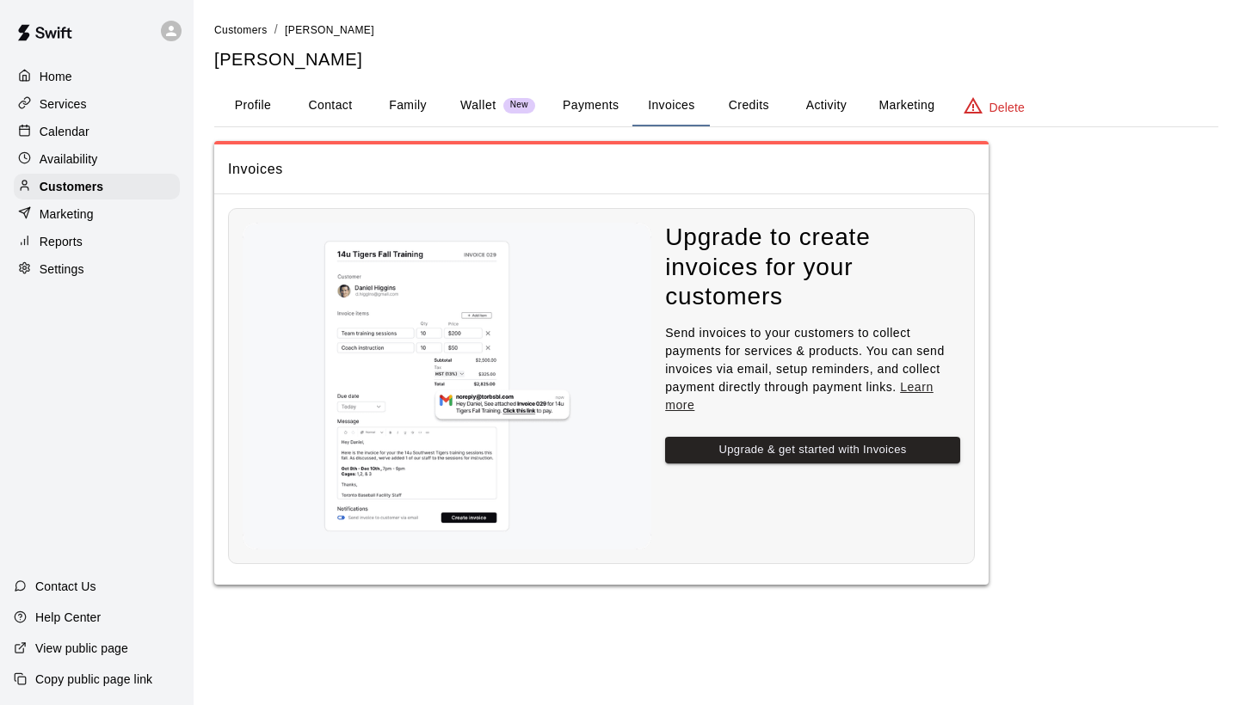
click at [69, 77] on p "Home" at bounding box center [56, 76] width 33 height 17
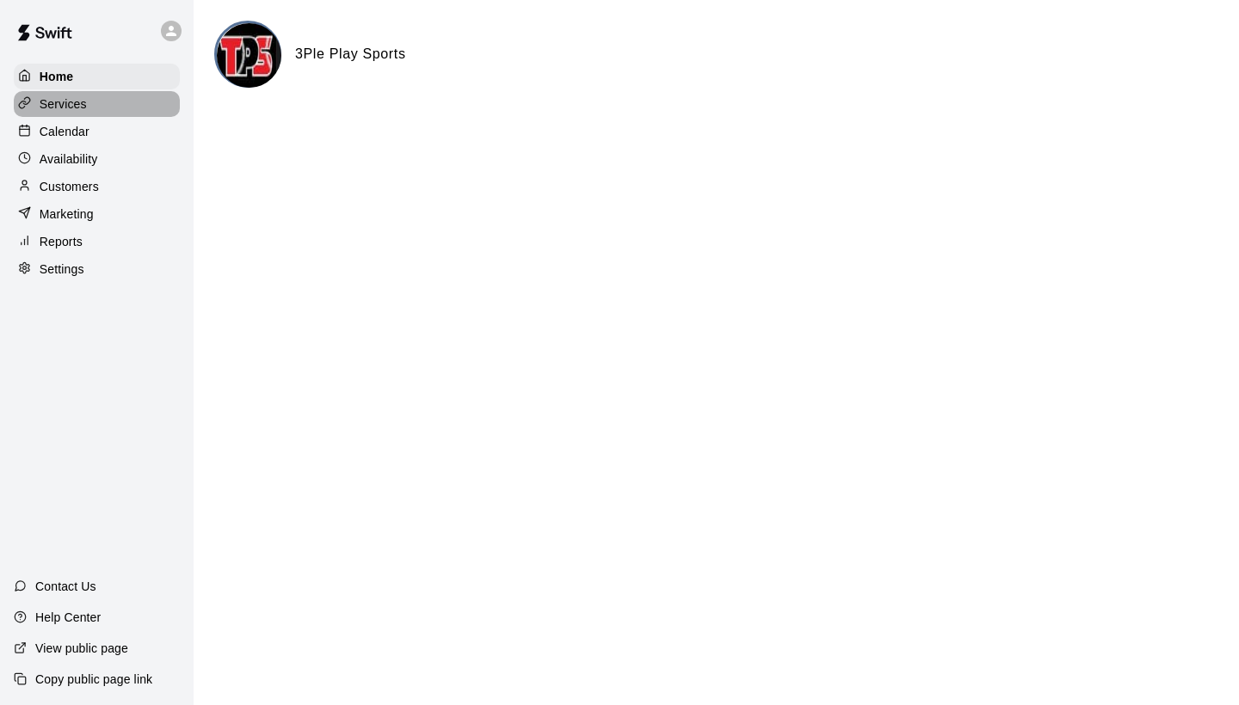
click at [82, 101] on p "Services" at bounding box center [63, 103] width 47 height 17
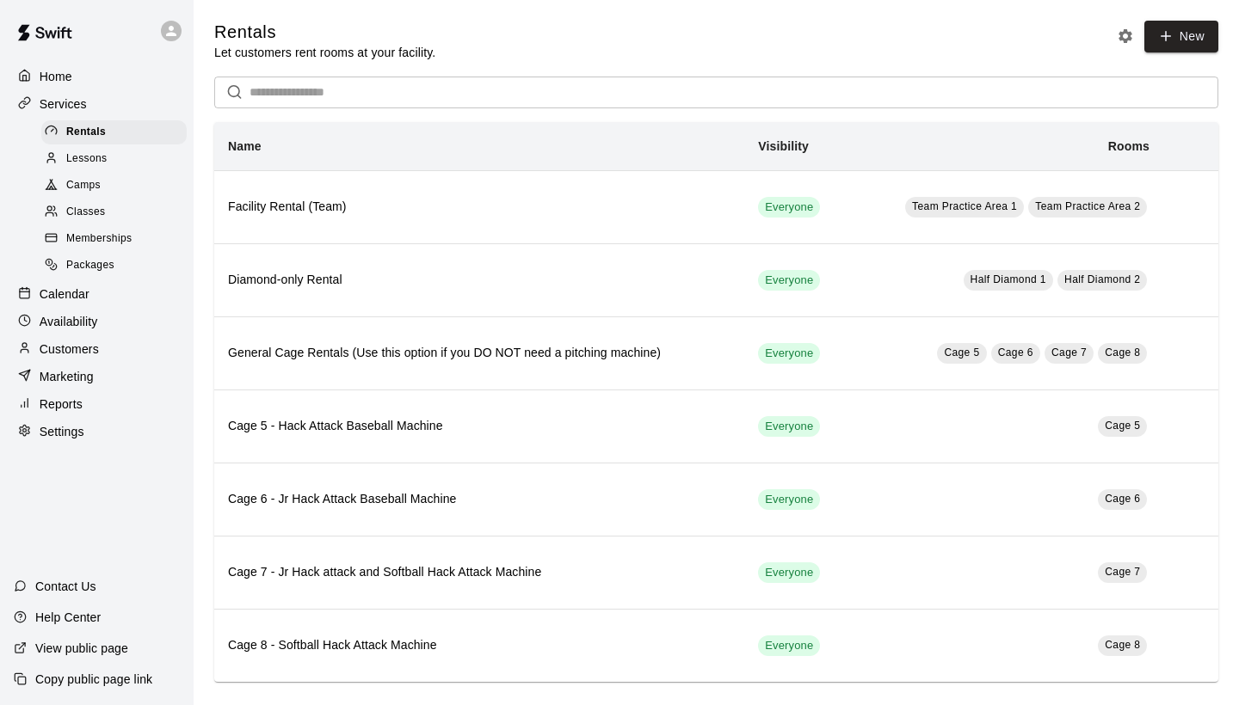
click at [126, 239] on span "Memberships" at bounding box center [98, 239] width 65 height 17
